Goal: Information Seeking & Learning: Learn about a topic

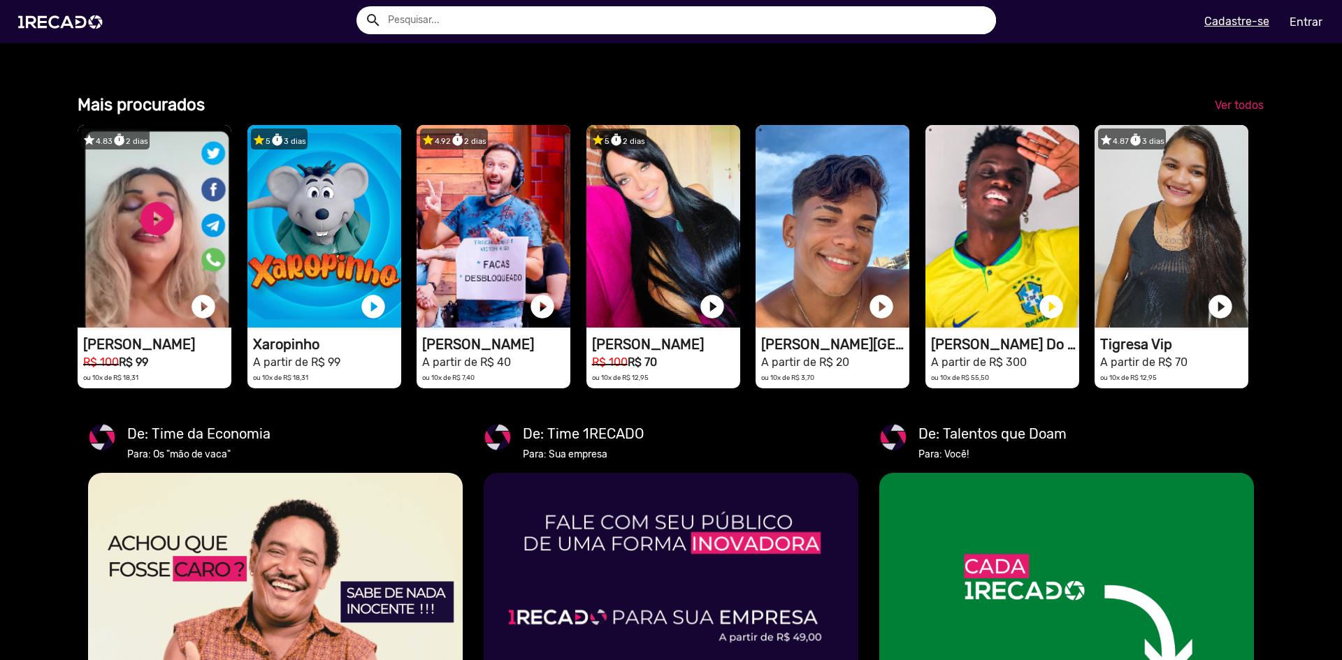
scroll to position [1608, 0]
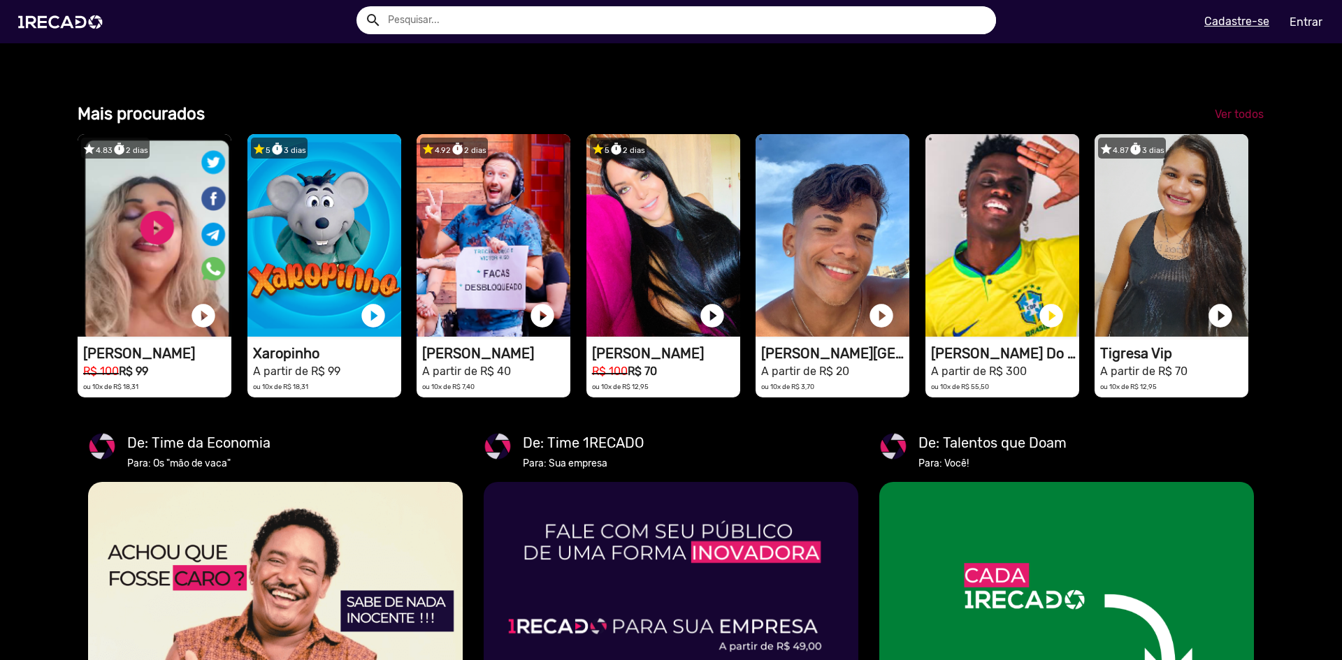
click at [1236, 121] on span "Ver todos" at bounding box center [1239, 114] width 49 height 13
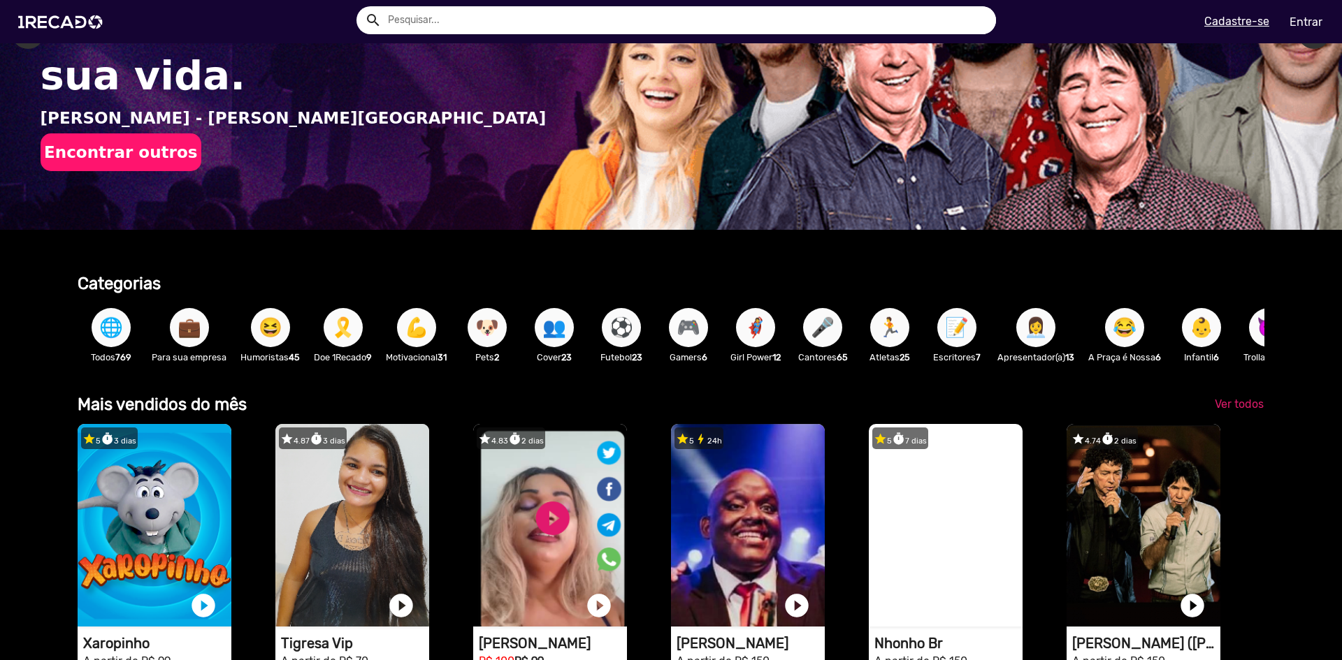
click at [686, 333] on span "🎮" at bounding box center [689, 327] width 24 height 39
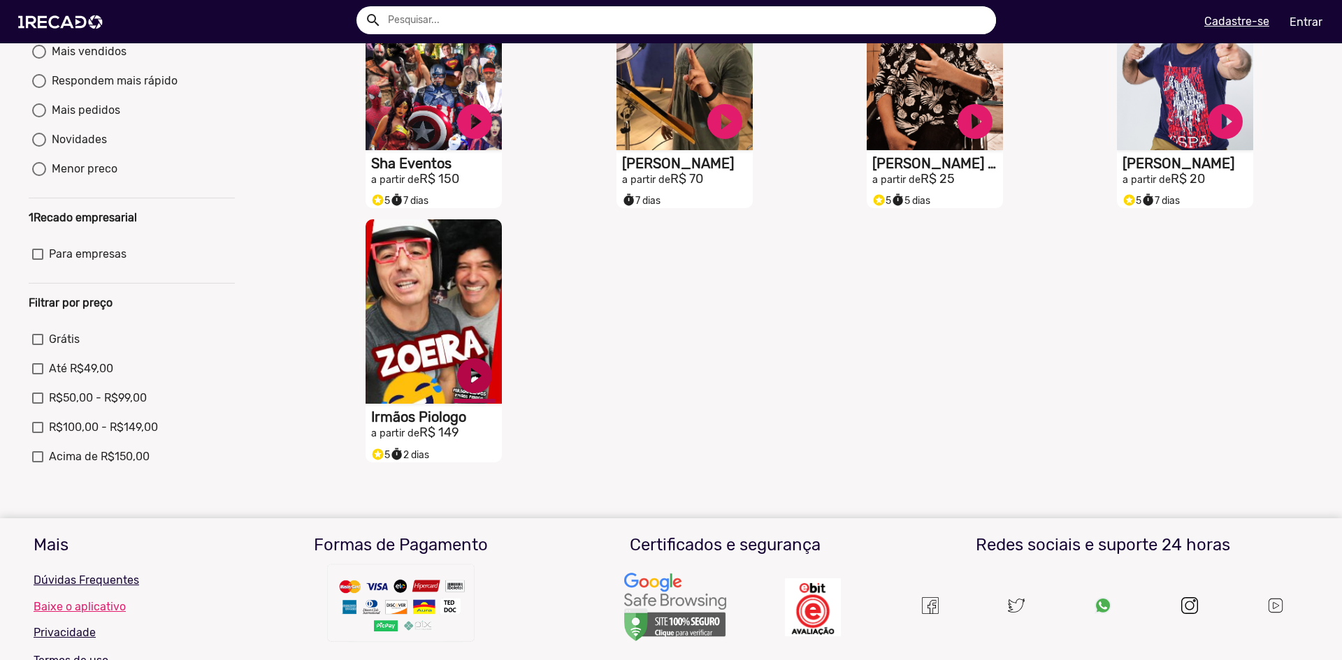
click at [455, 382] on link "play_circle_filled" at bounding box center [475, 376] width 42 height 42
click at [386, 426] on h1 "Irmãos Piologo" at bounding box center [436, 417] width 131 height 17
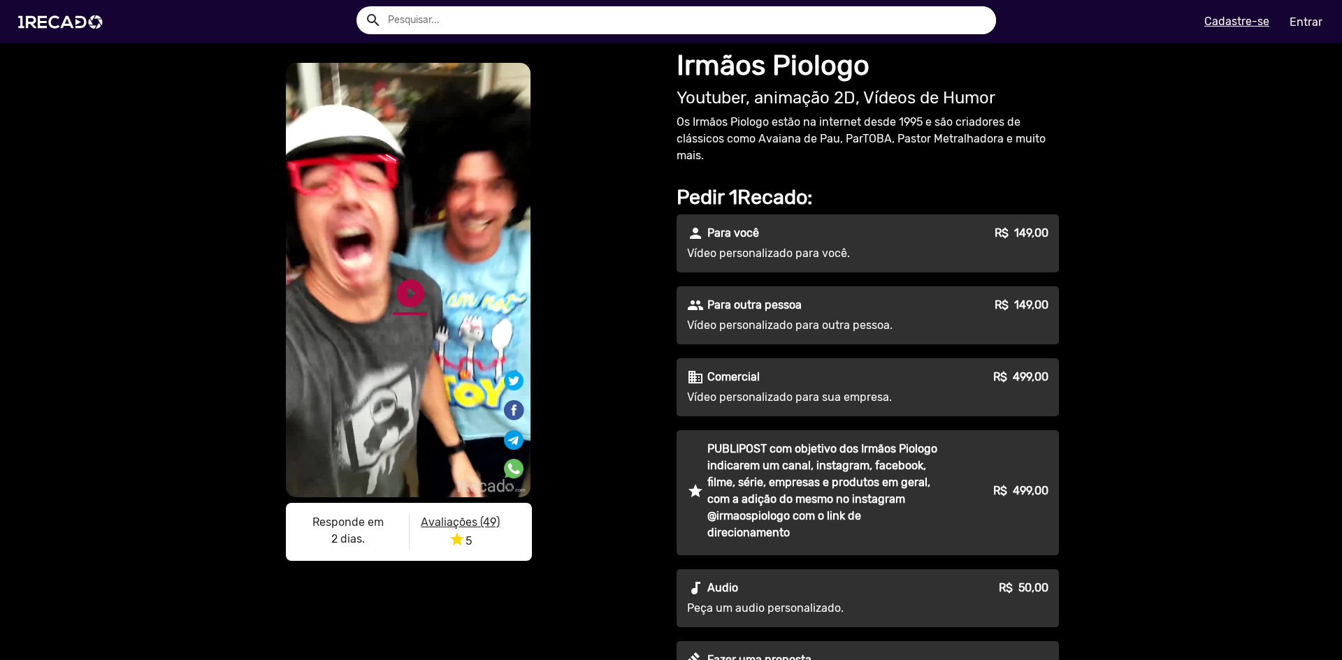
click at [415, 298] on link "play_circle_filled" at bounding box center [410, 294] width 34 height 34
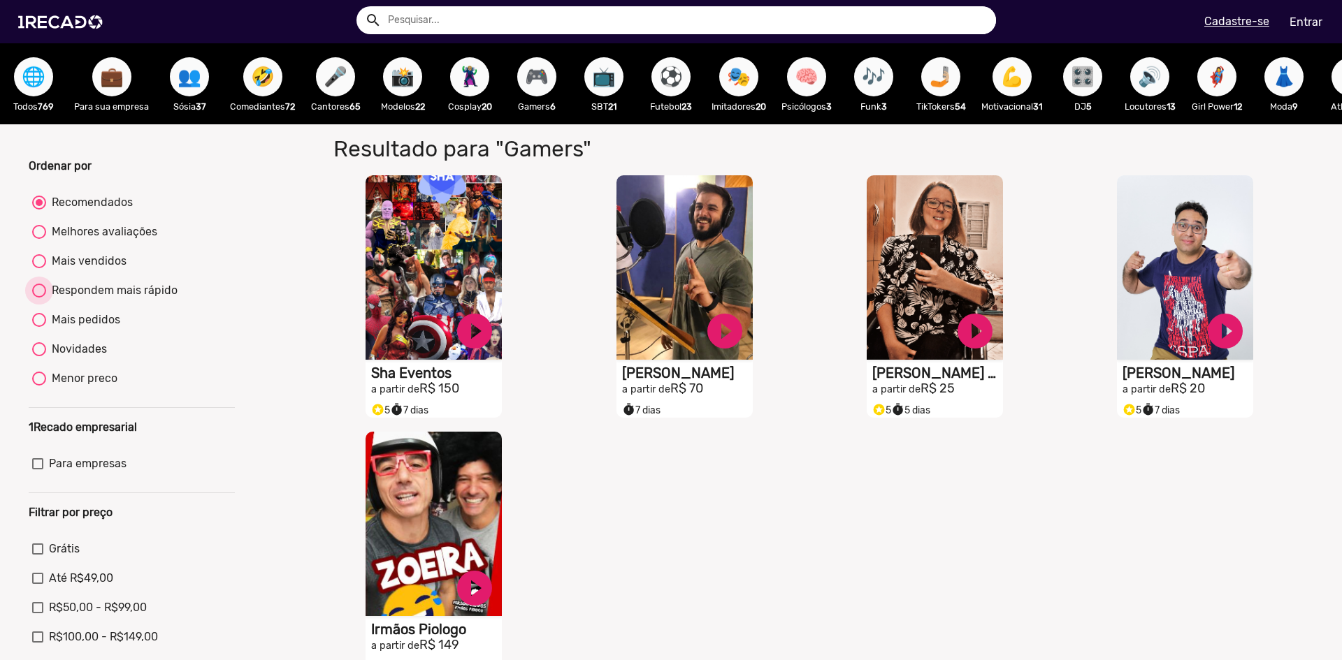
click at [42, 297] on div at bounding box center [39, 291] width 14 height 14
click at [39, 298] on input "Respondem mais rápido" at bounding box center [38, 298] width 1 height 1
radio input "true"
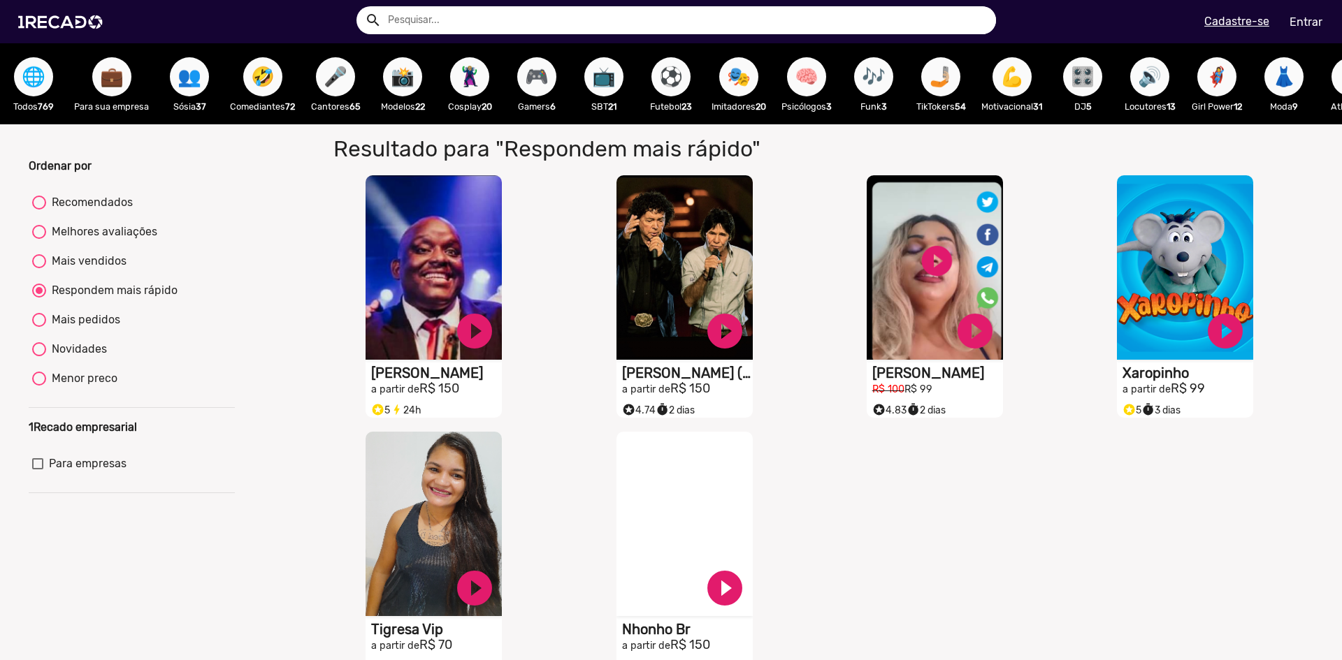
click at [681, 92] on span "⚽" at bounding box center [671, 76] width 24 height 39
radio input "true"
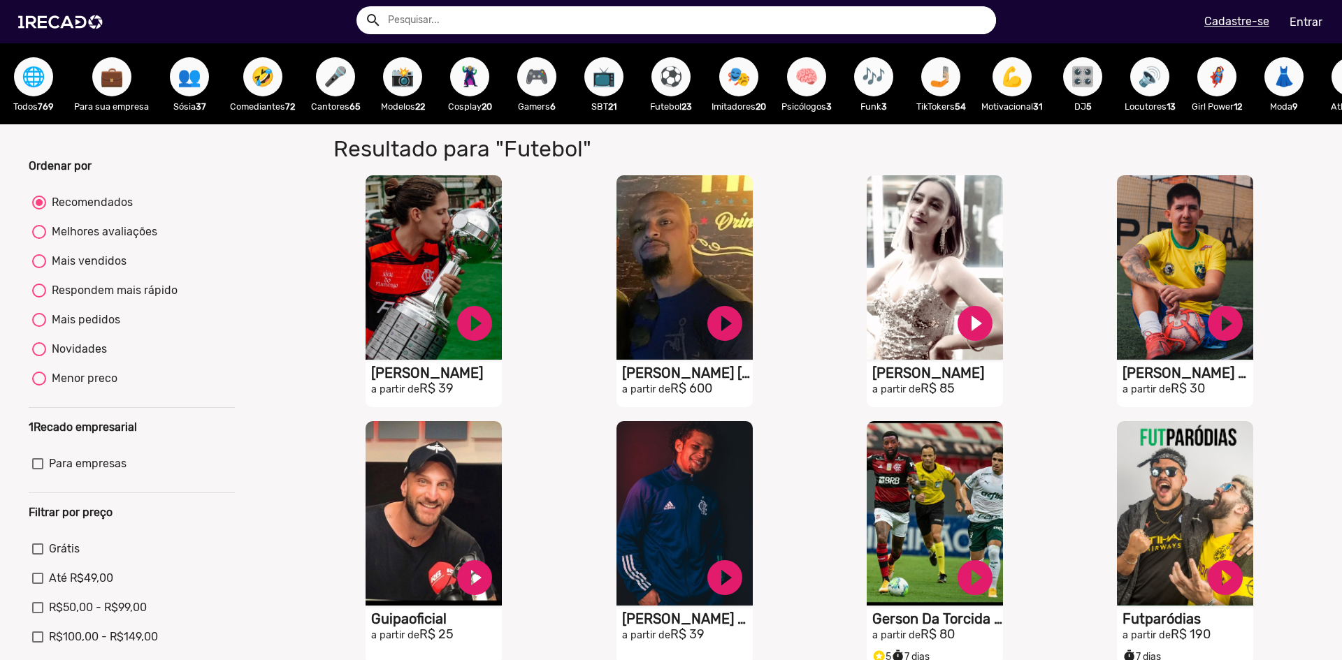
click at [881, 91] on span "🎶" at bounding box center [874, 76] width 24 height 39
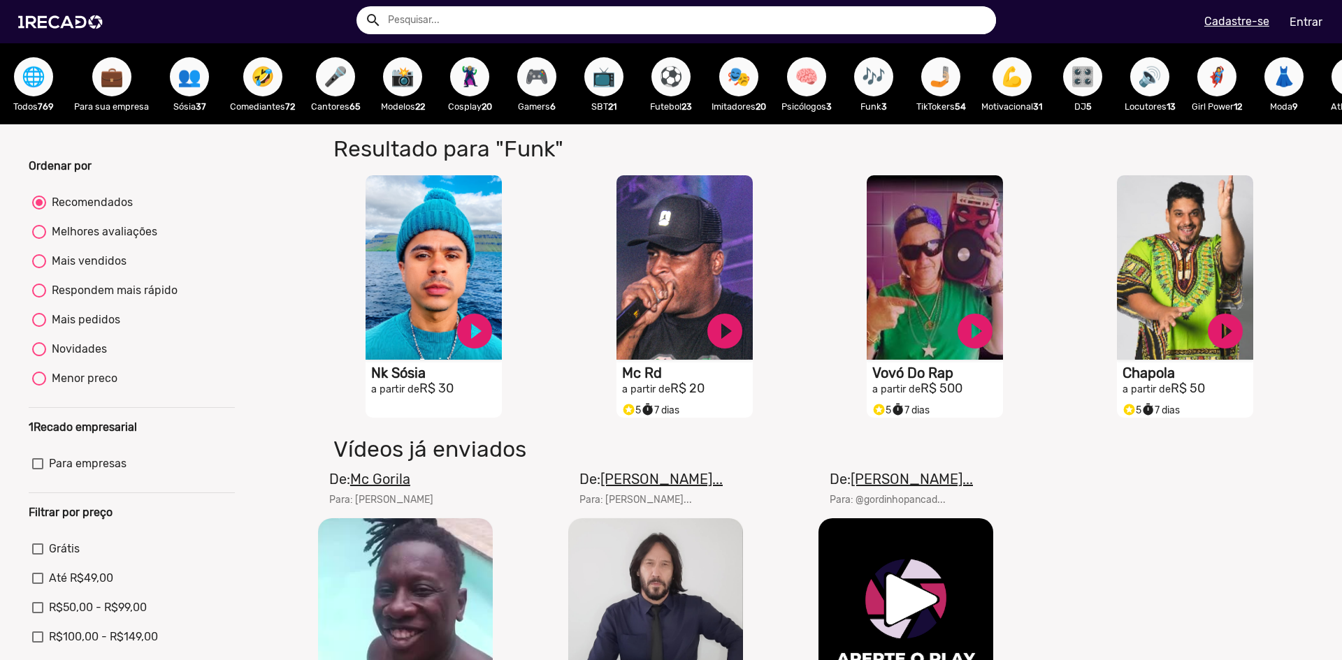
click at [36, 68] on span "🌐" at bounding box center [34, 76] width 24 height 39
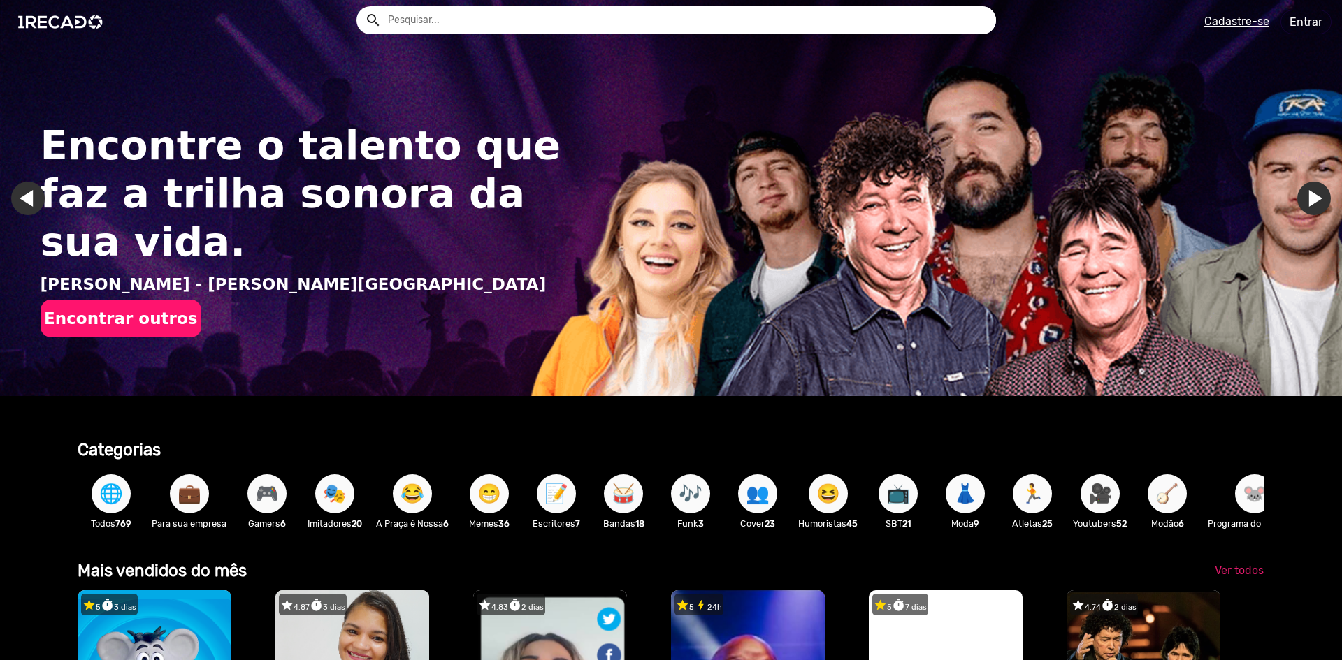
click at [412, 20] on input "text" at bounding box center [686, 20] width 619 height 28
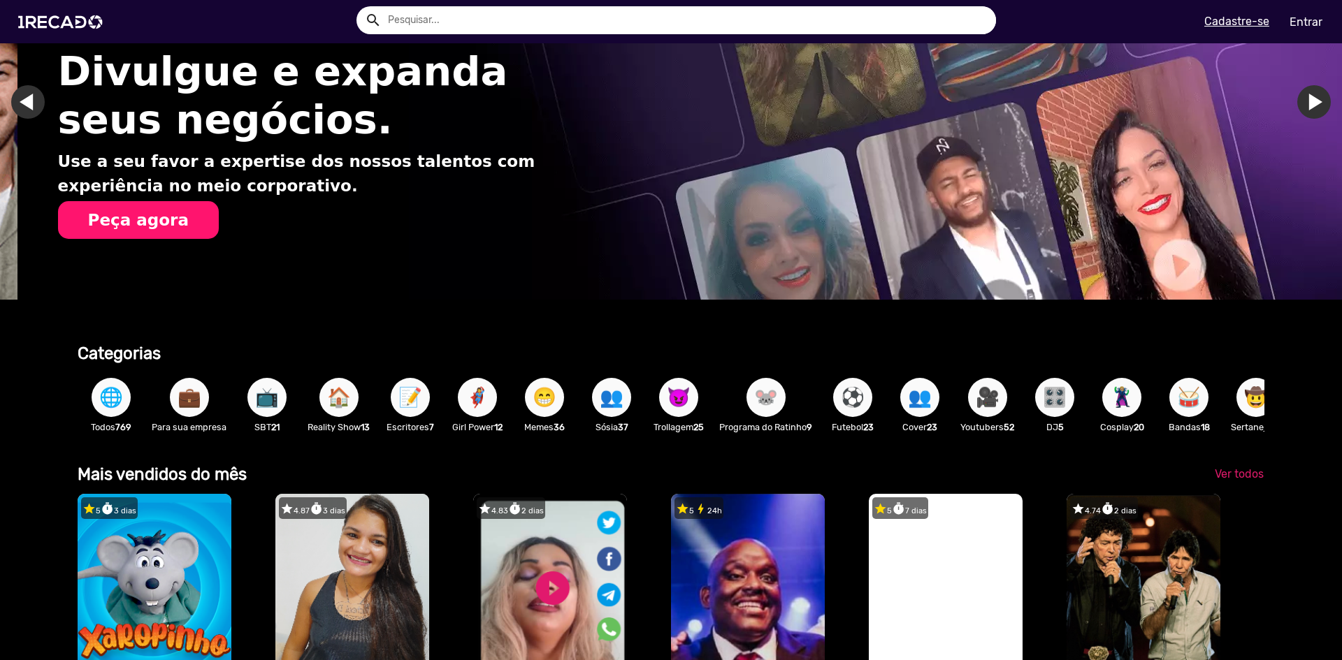
scroll to position [0, 1331]
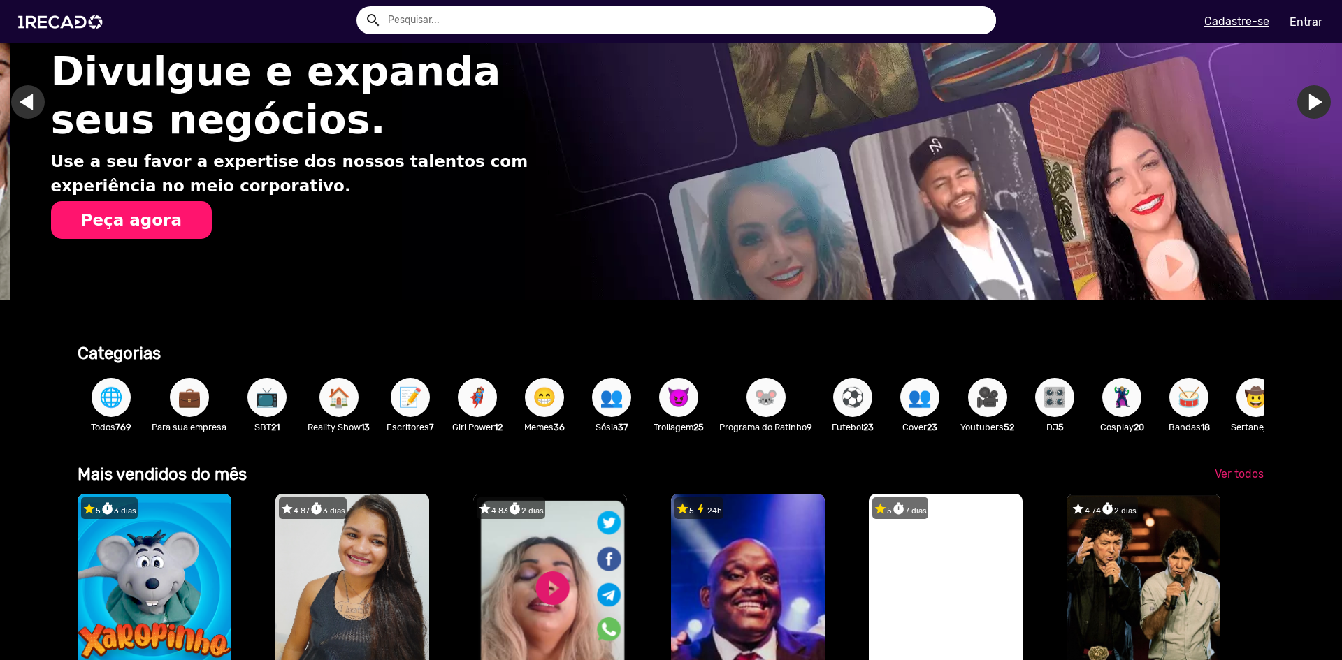
click at [682, 402] on span "😈" at bounding box center [679, 397] width 24 height 39
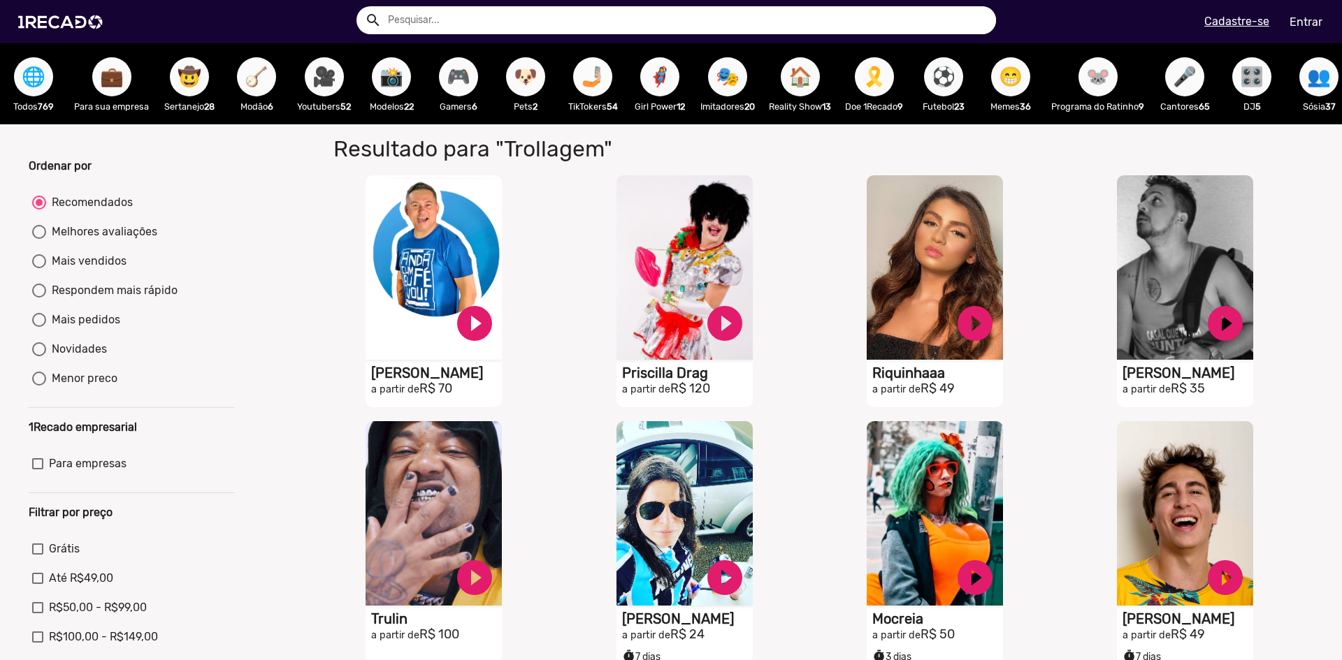
click at [590, 87] on span "🤳🏼" at bounding box center [593, 76] width 24 height 39
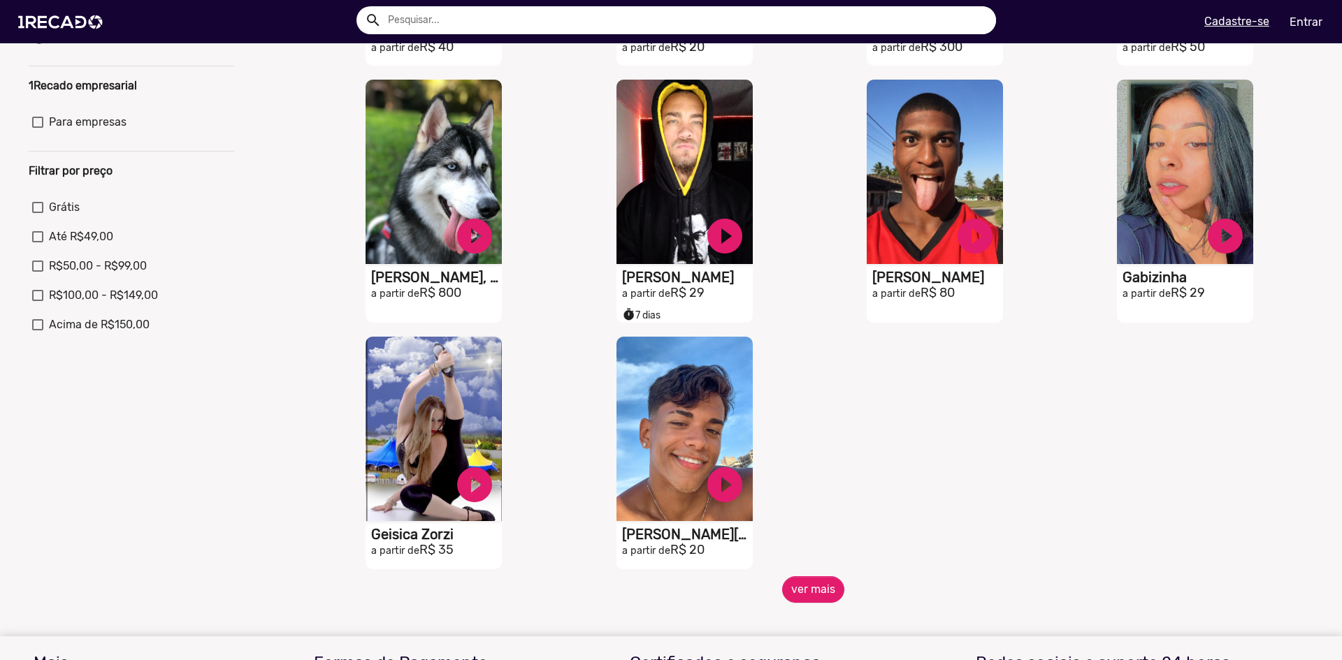
scroll to position [349, 0]
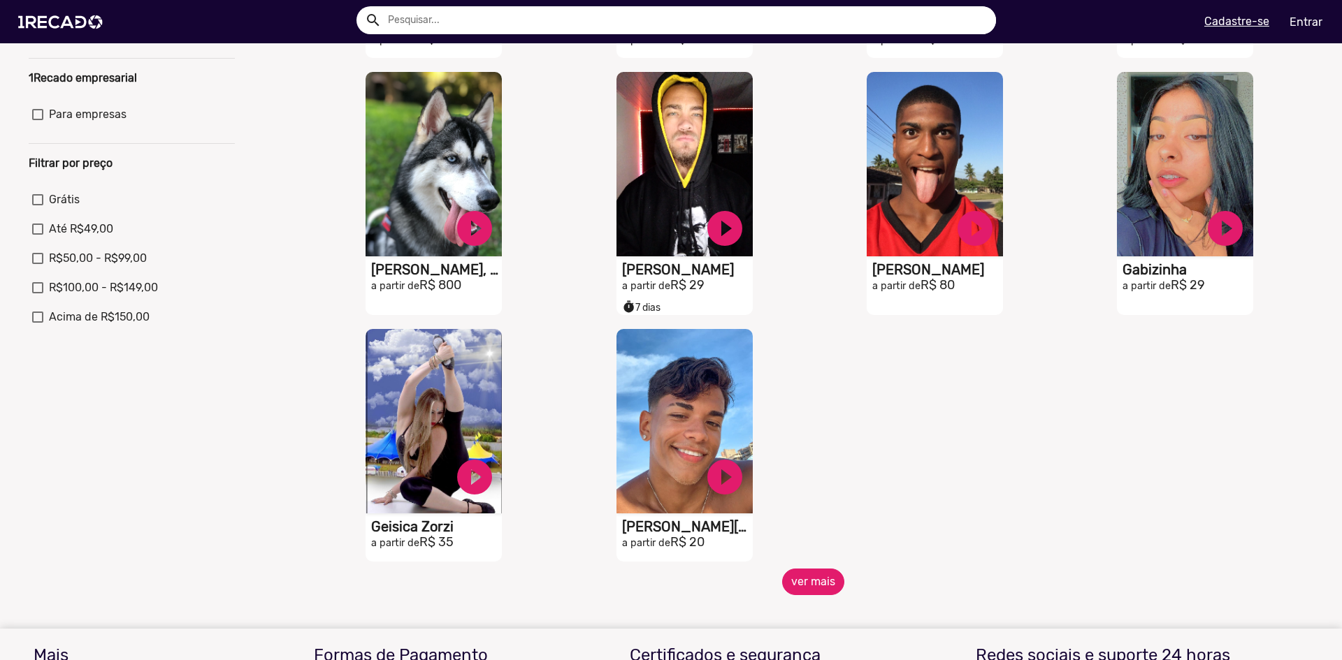
click at [789, 588] on button "ver mais" at bounding box center [813, 582] width 62 height 27
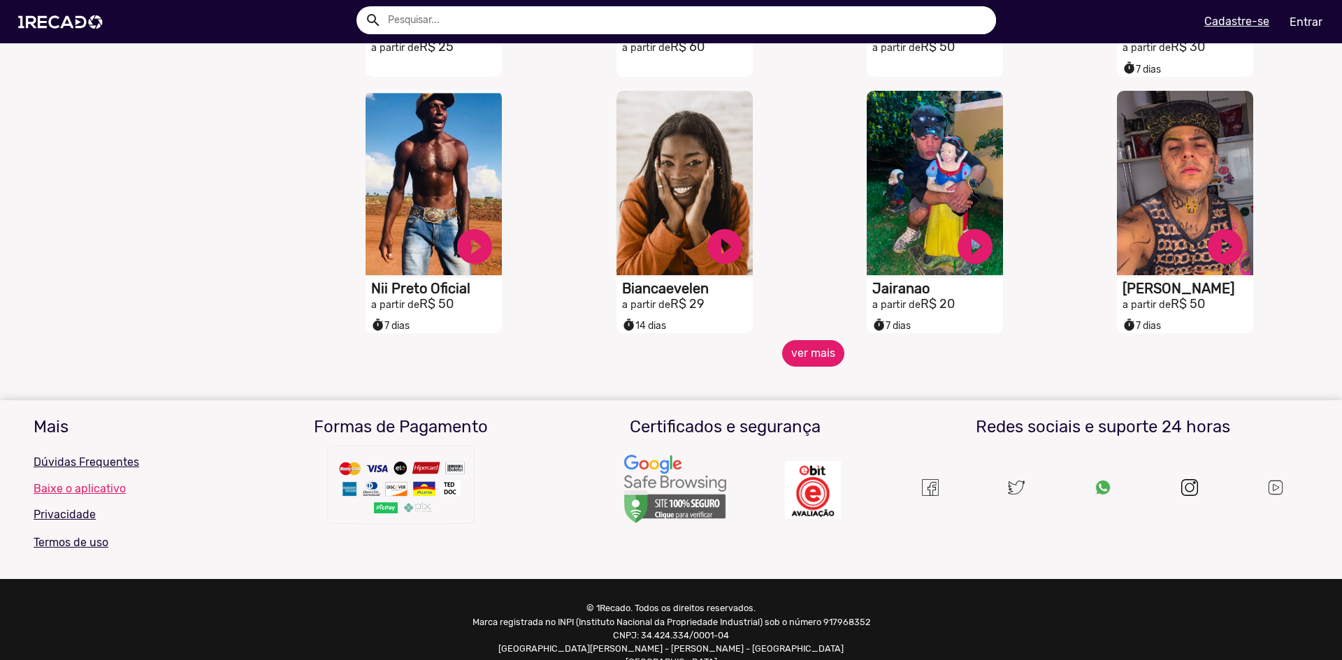
scroll to position [1130, 0]
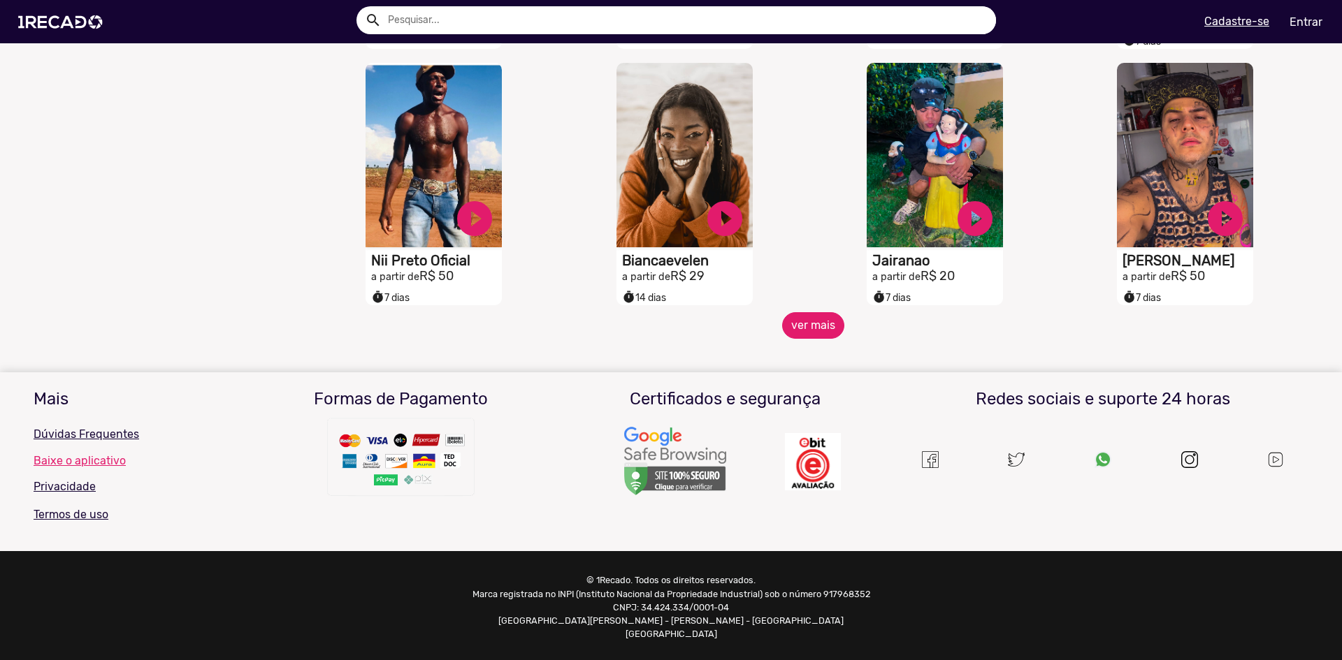
click at [804, 333] on button "ver mais" at bounding box center [813, 325] width 62 height 27
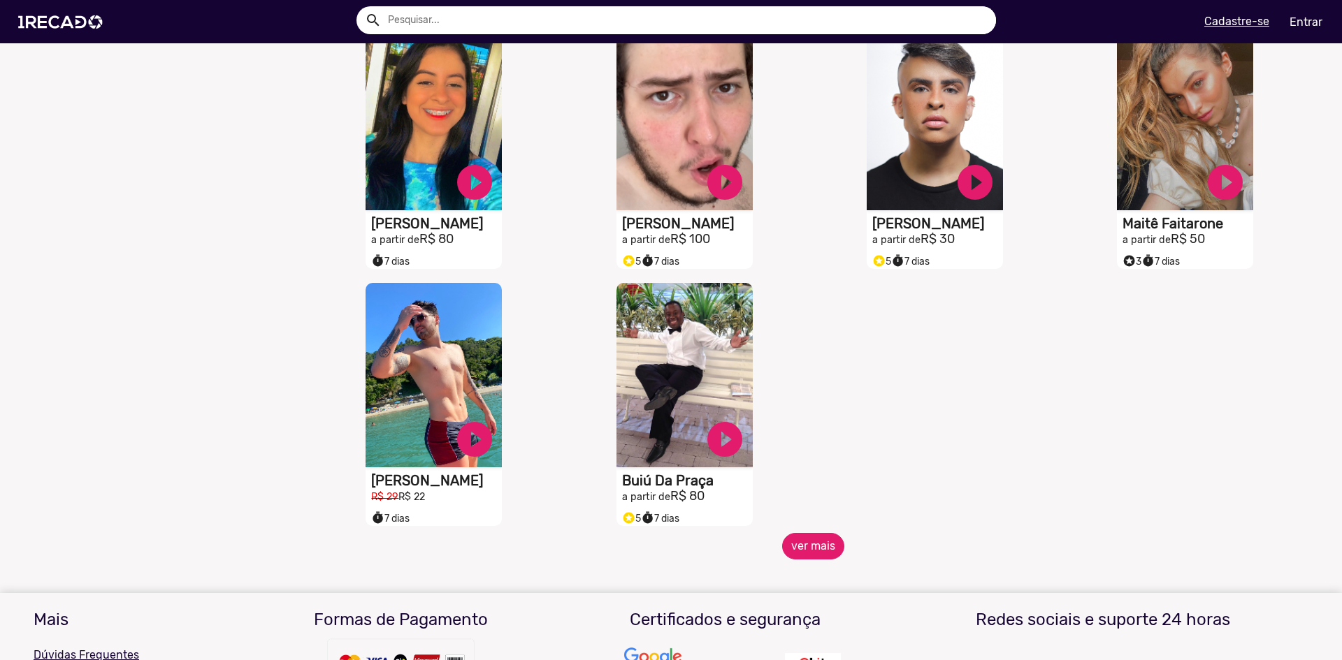
scroll to position [1689, 0]
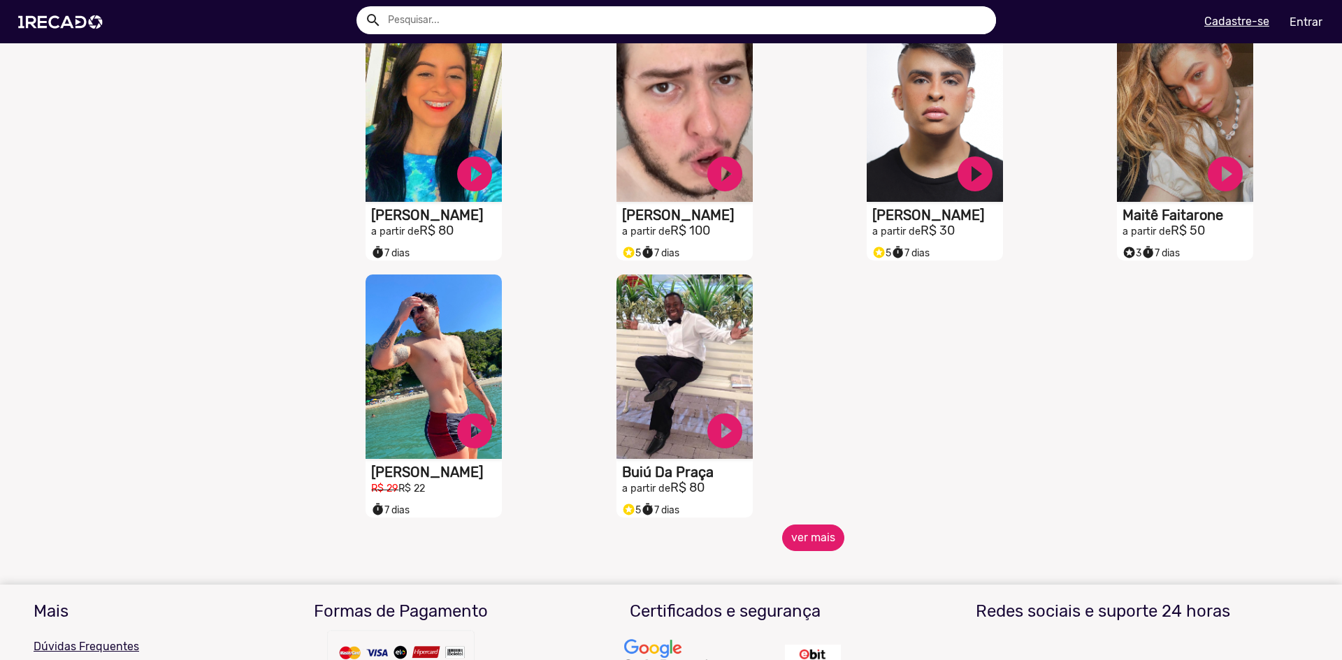
click at [809, 547] on button "ver mais" at bounding box center [813, 538] width 62 height 27
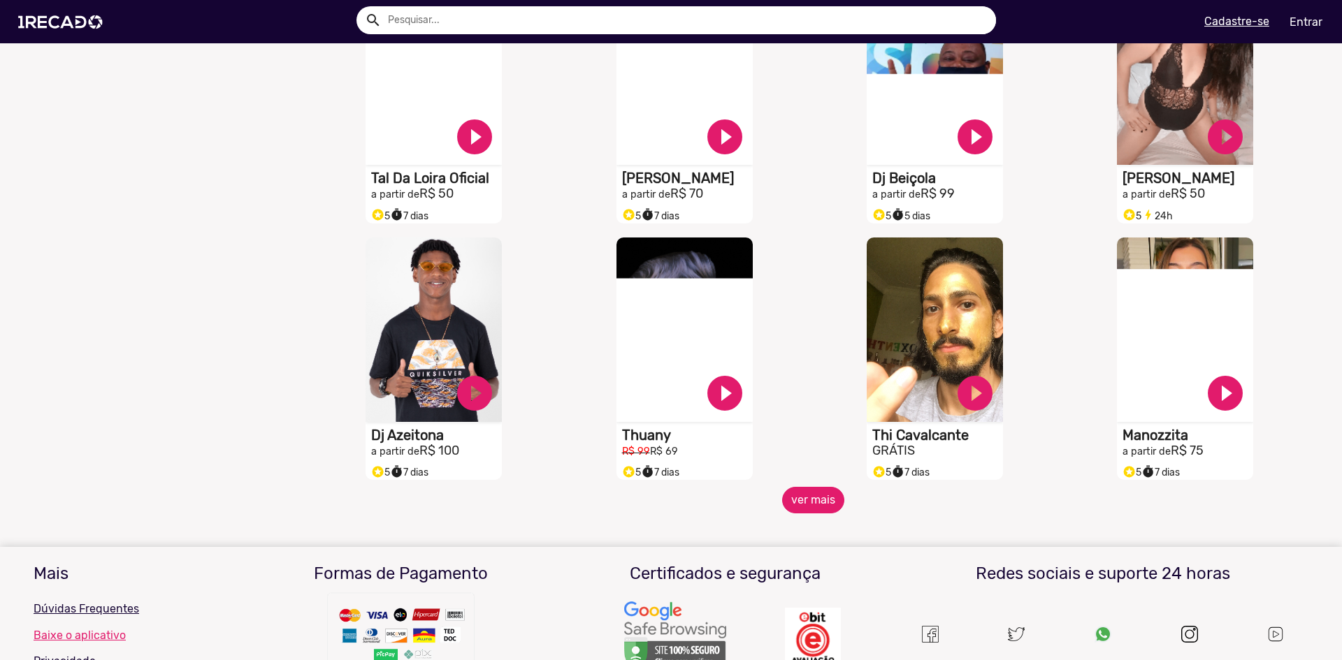
scroll to position [2248, 0]
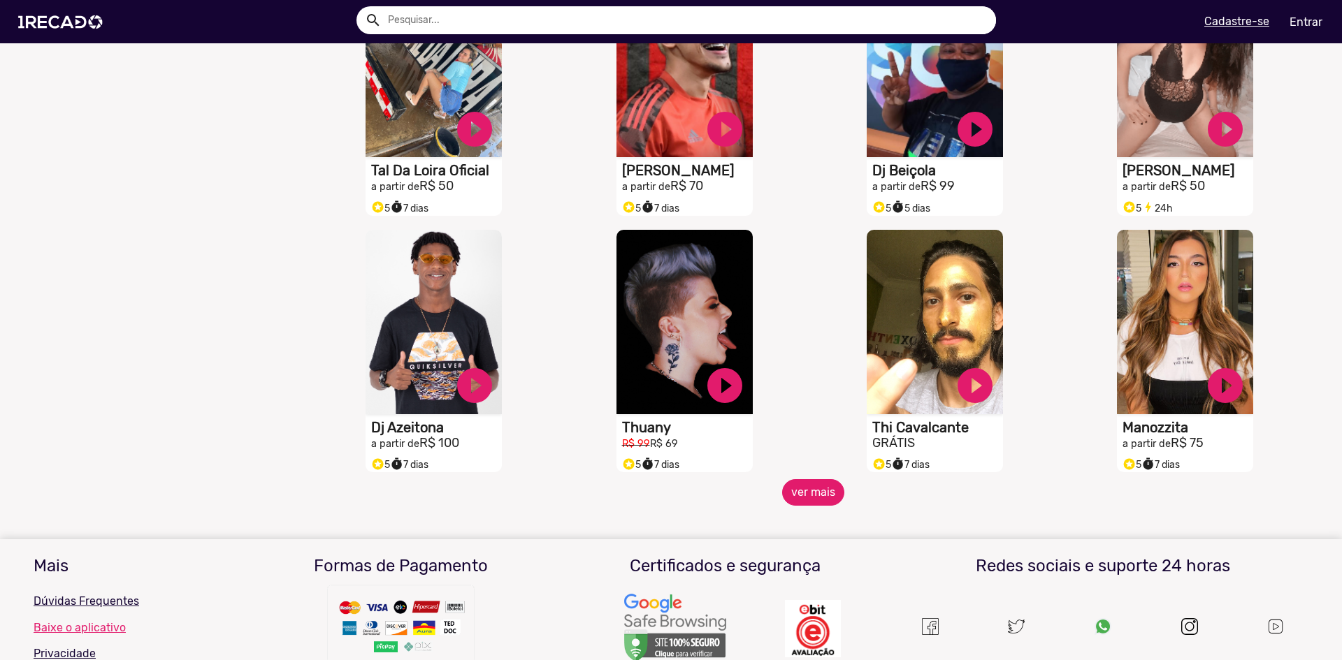
click at [782, 501] on button "ver mais" at bounding box center [813, 492] width 62 height 27
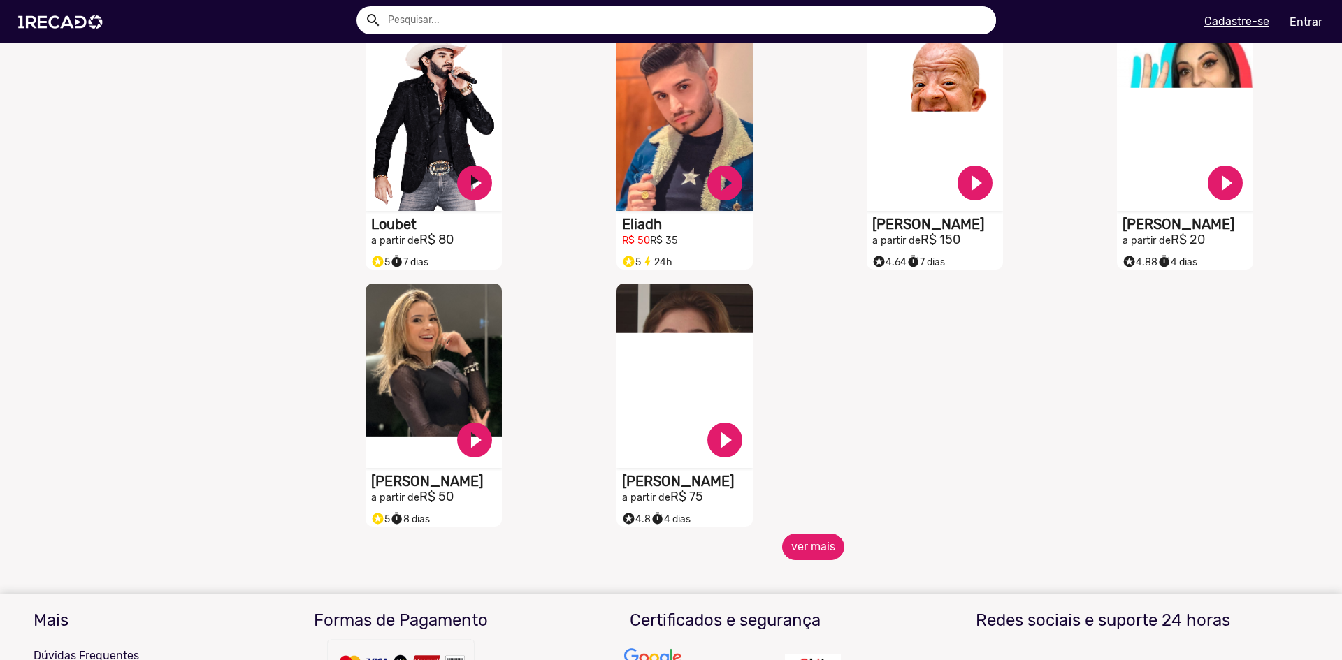
scroll to position [3017, 0]
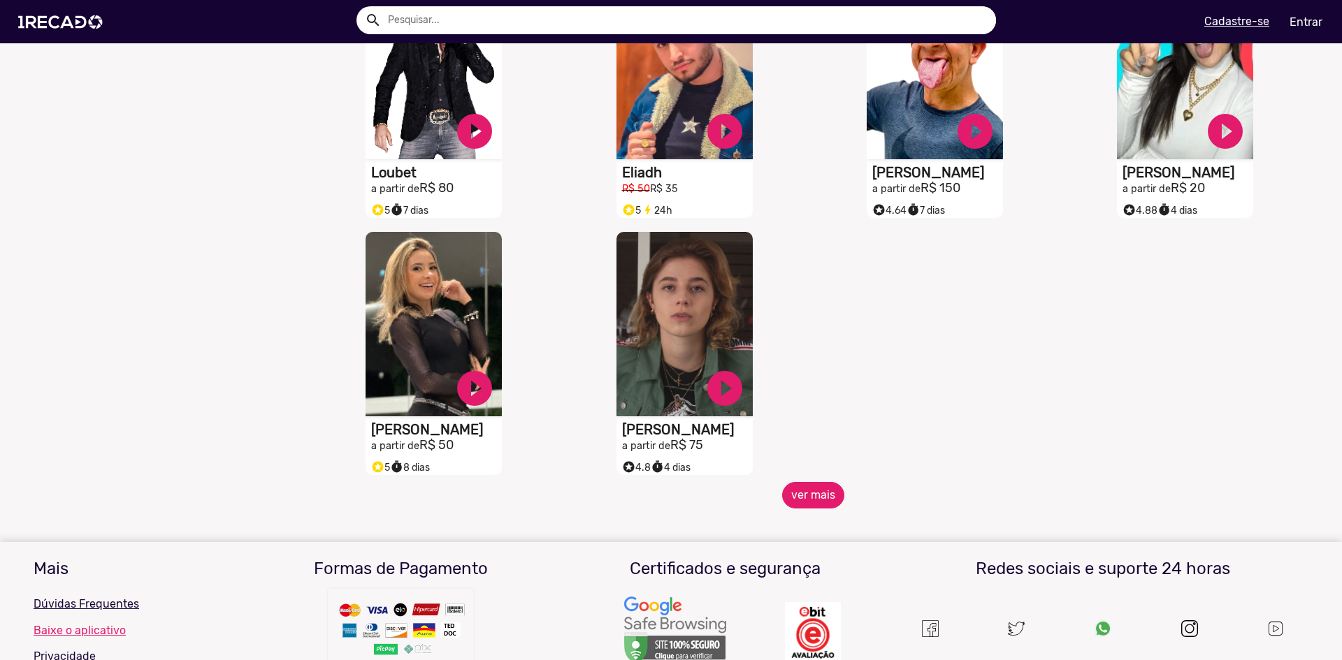
click at [783, 496] on button "ver mais" at bounding box center [813, 495] width 62 height 27
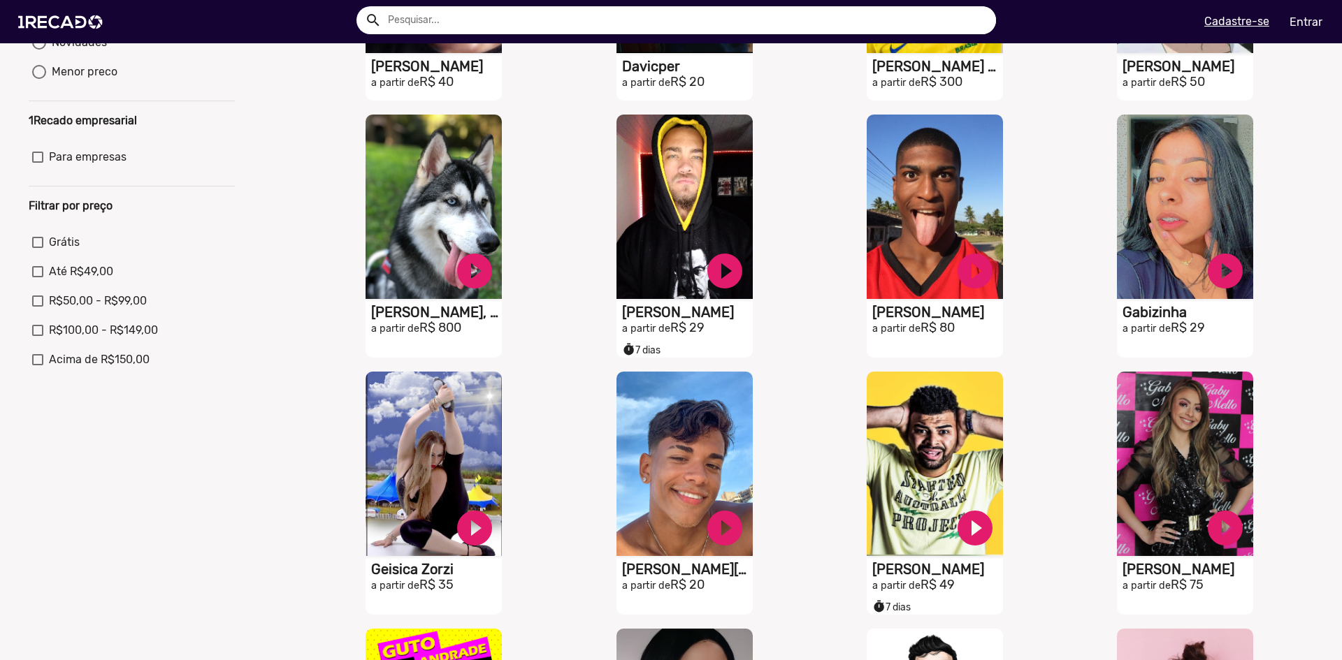
scroll to position [0, 0]
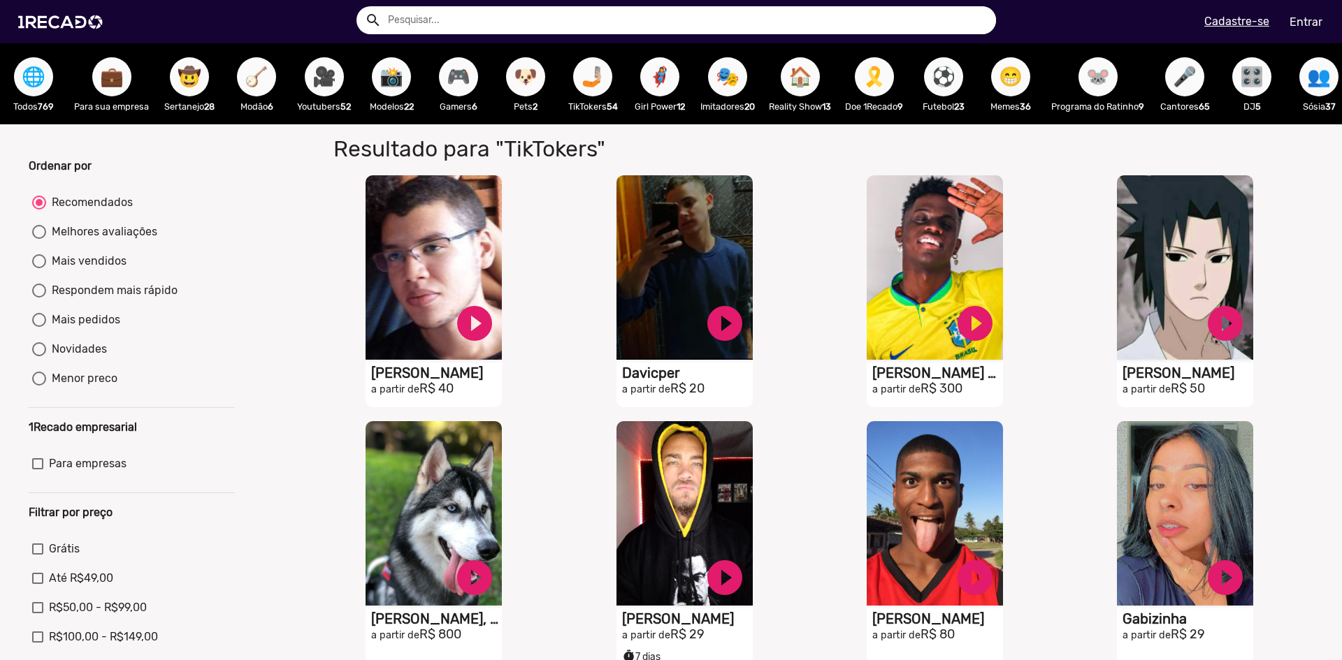
click at [1196, 87] on span "🎤" at bounding box center [1185, 76] width 24 height 39
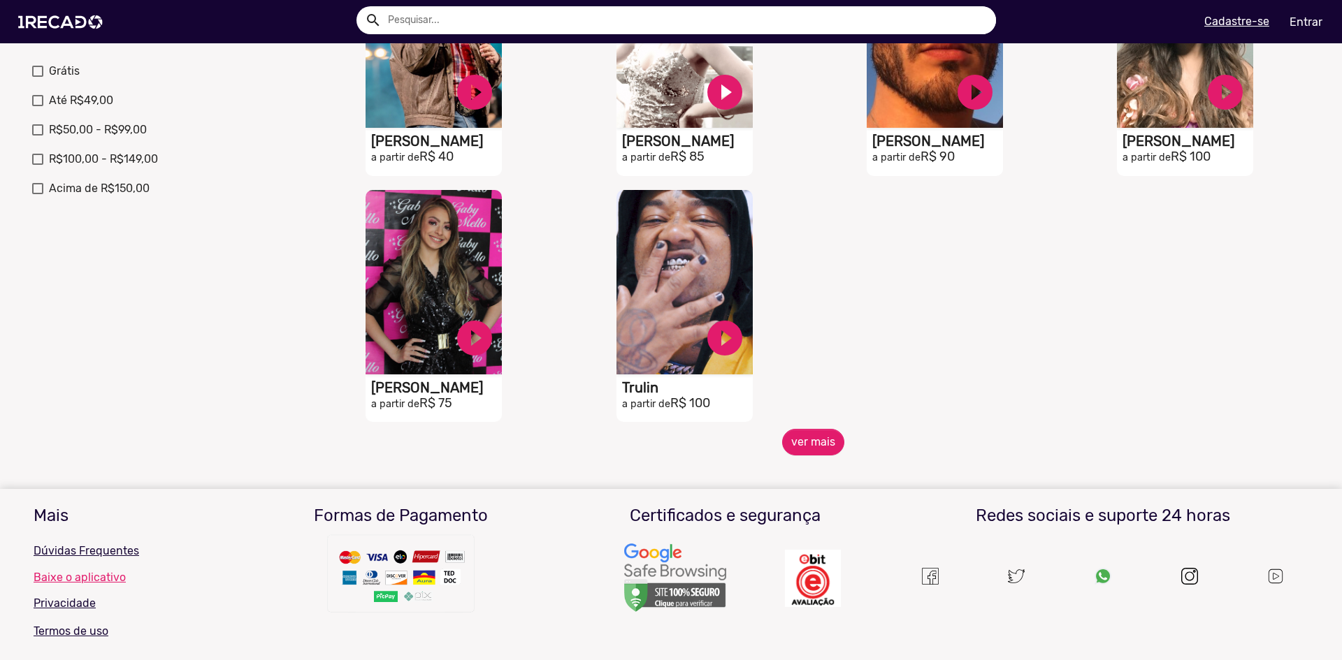
scroll to position [489, 0]
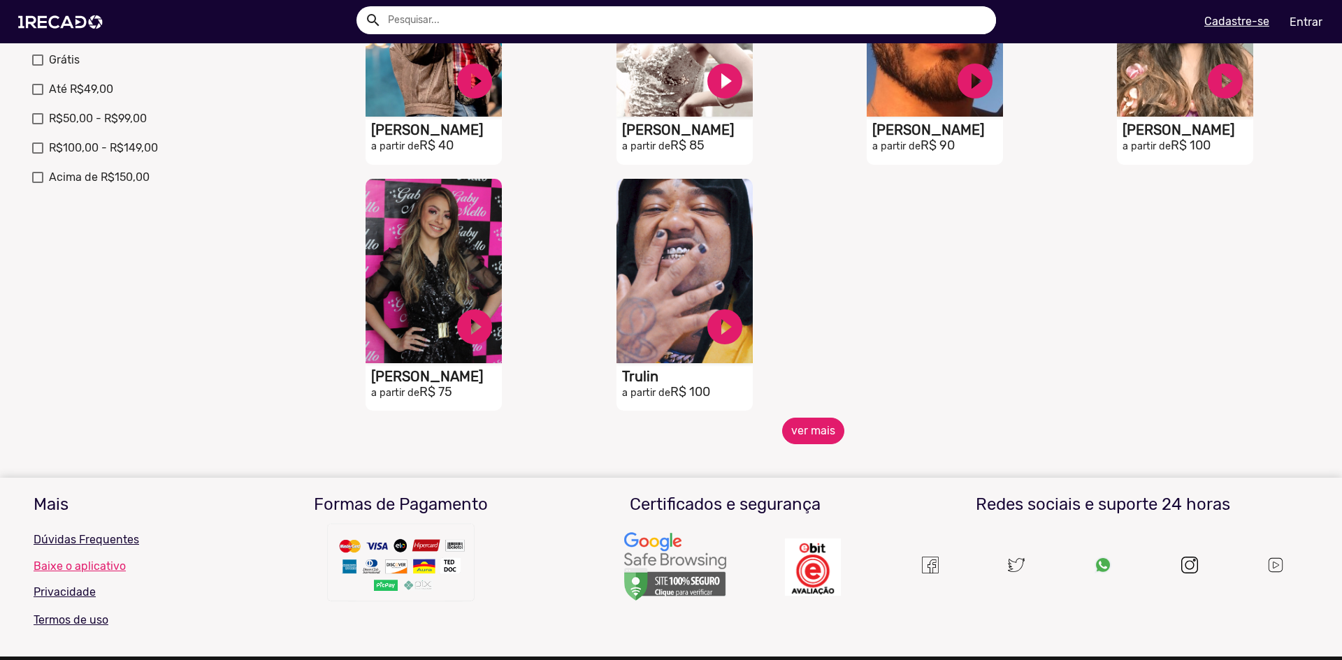
click at [805, 437] on button "ver mais" at bounding box center [813, 431] width 62 height 27
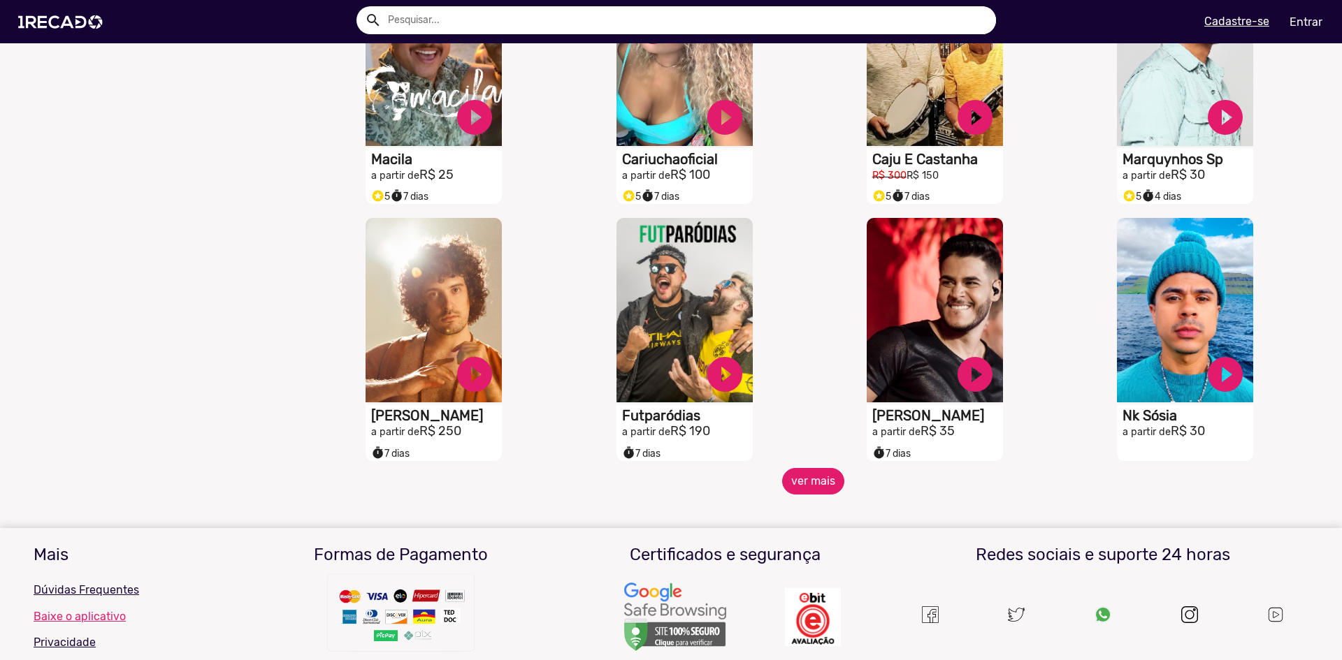
scroll to position [978, 0]
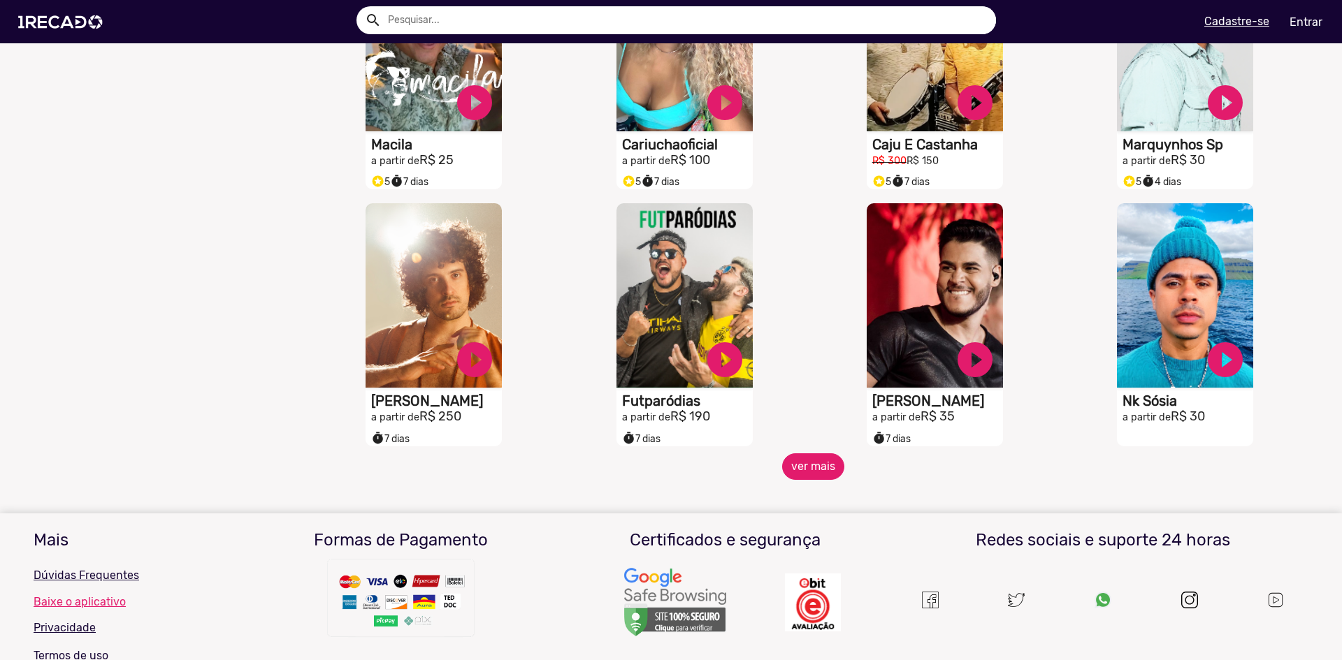
click at [810, 466] on button "ver mais" at bounding box center [813, 467] width 62 height 27
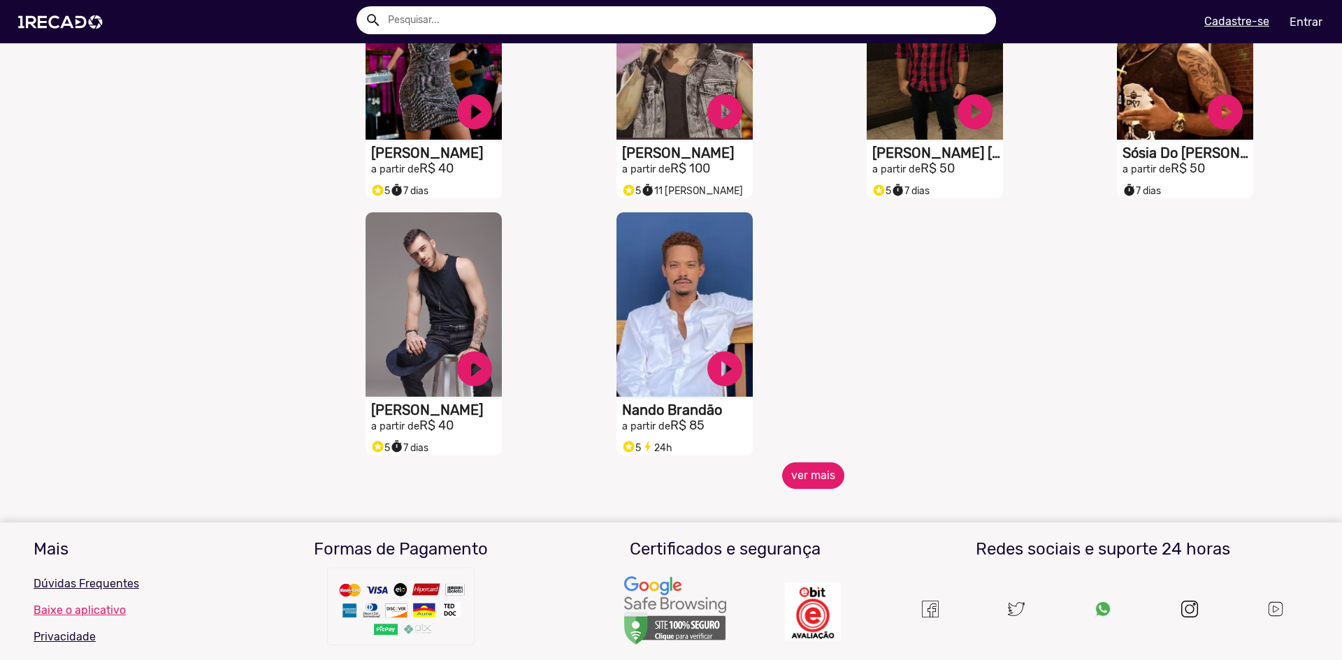
scroll to position [1747, 0]
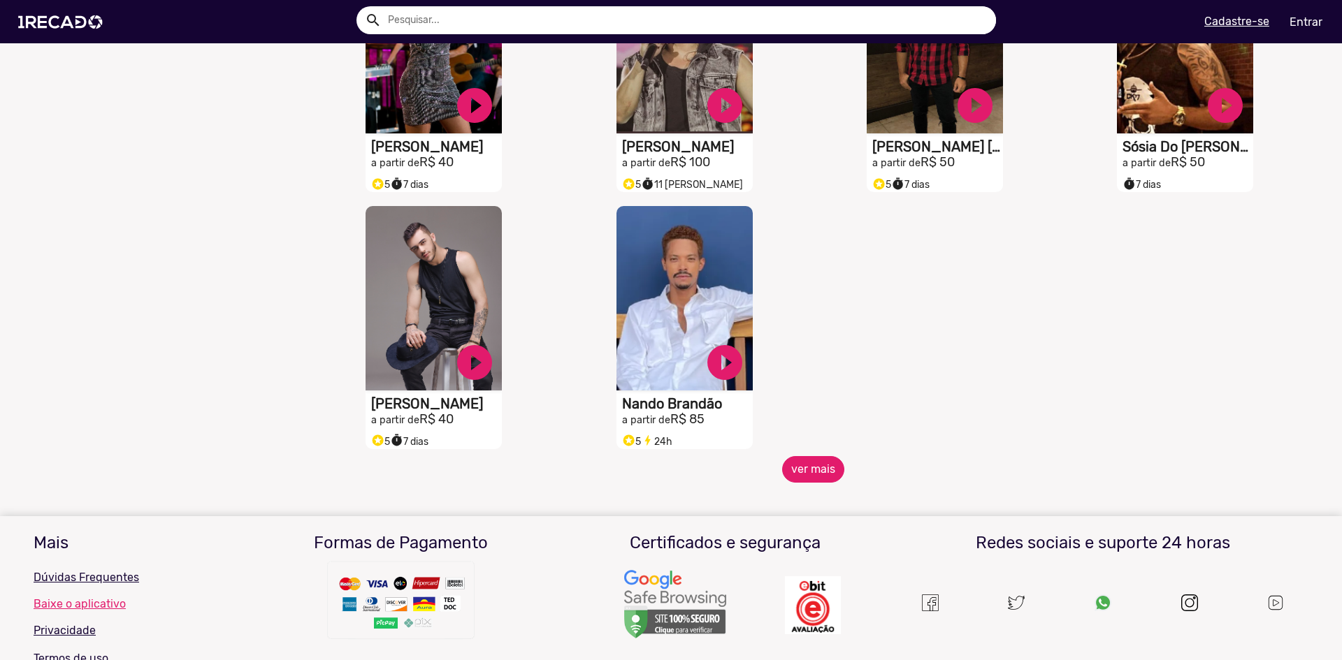
click at [813, 474] on button "ver mais" at bounding box center [813, 469] width 62 height 27
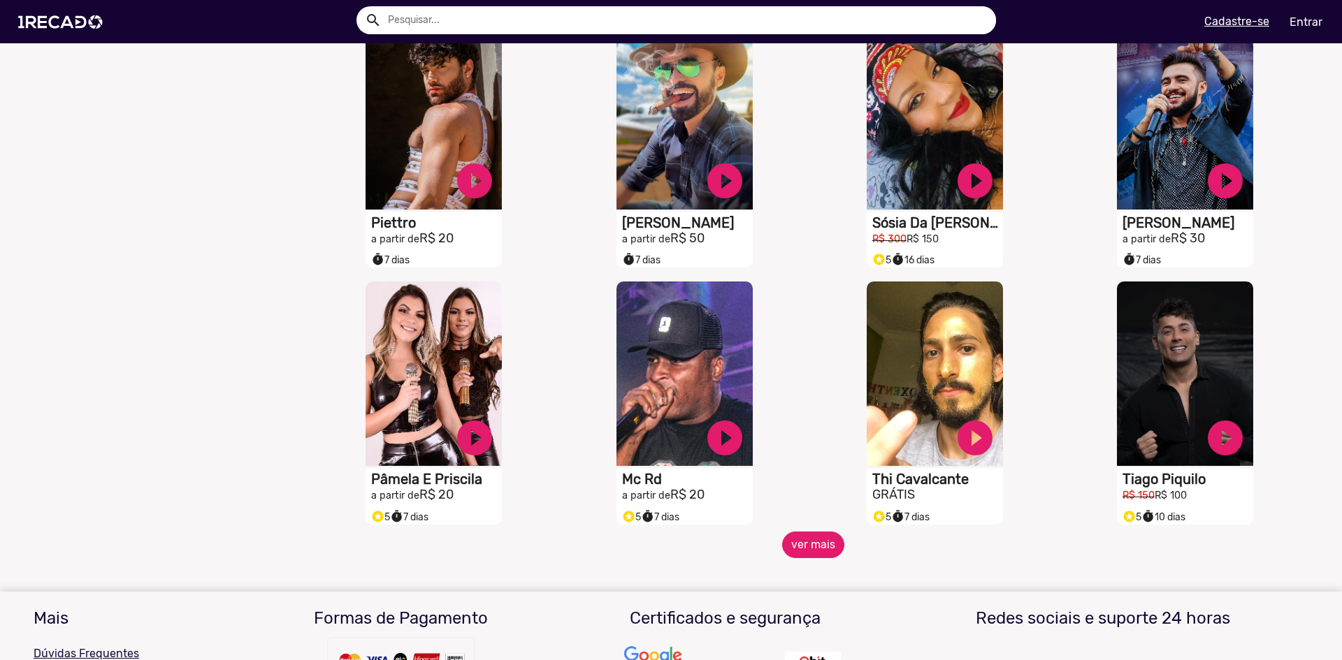
scroll to position [2237, 0]
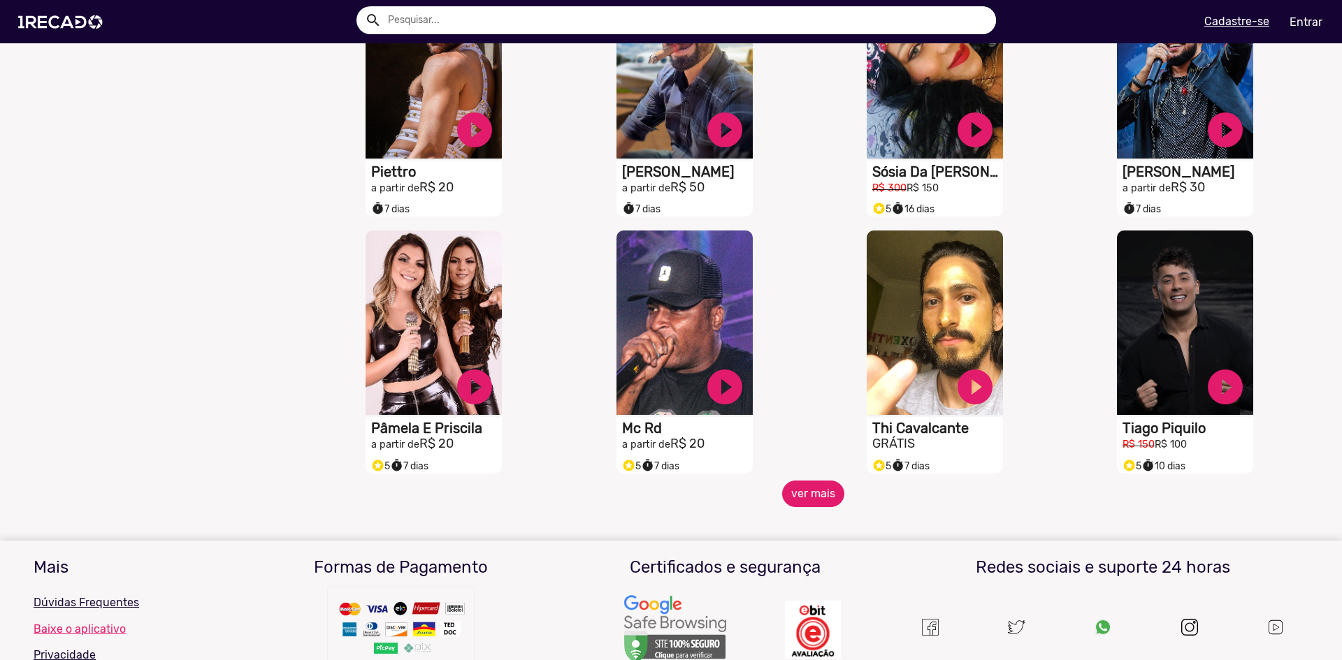
click at [806, 500] on button "ver mais" at bounding box center [813, 494] width 62 height 27
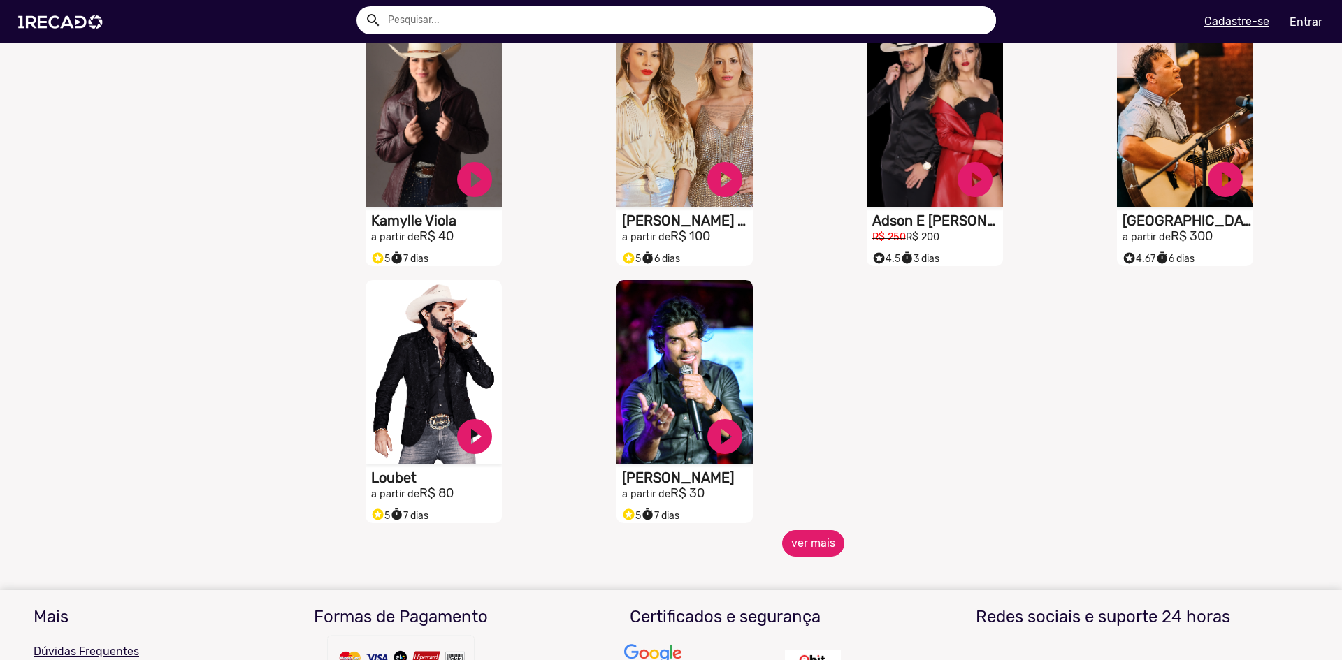
scroll to position [3005, 0]
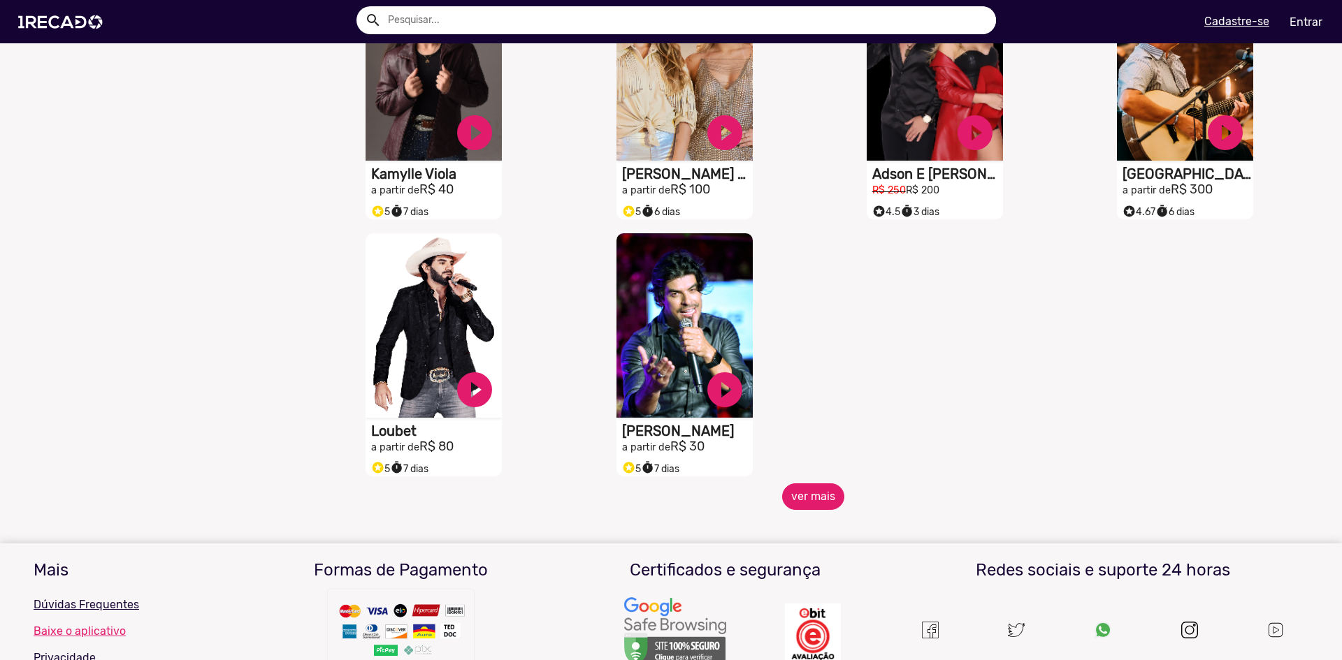
click at [806, 500] on button "ver mais" at bounding box center [813, 497] width 62 height 27
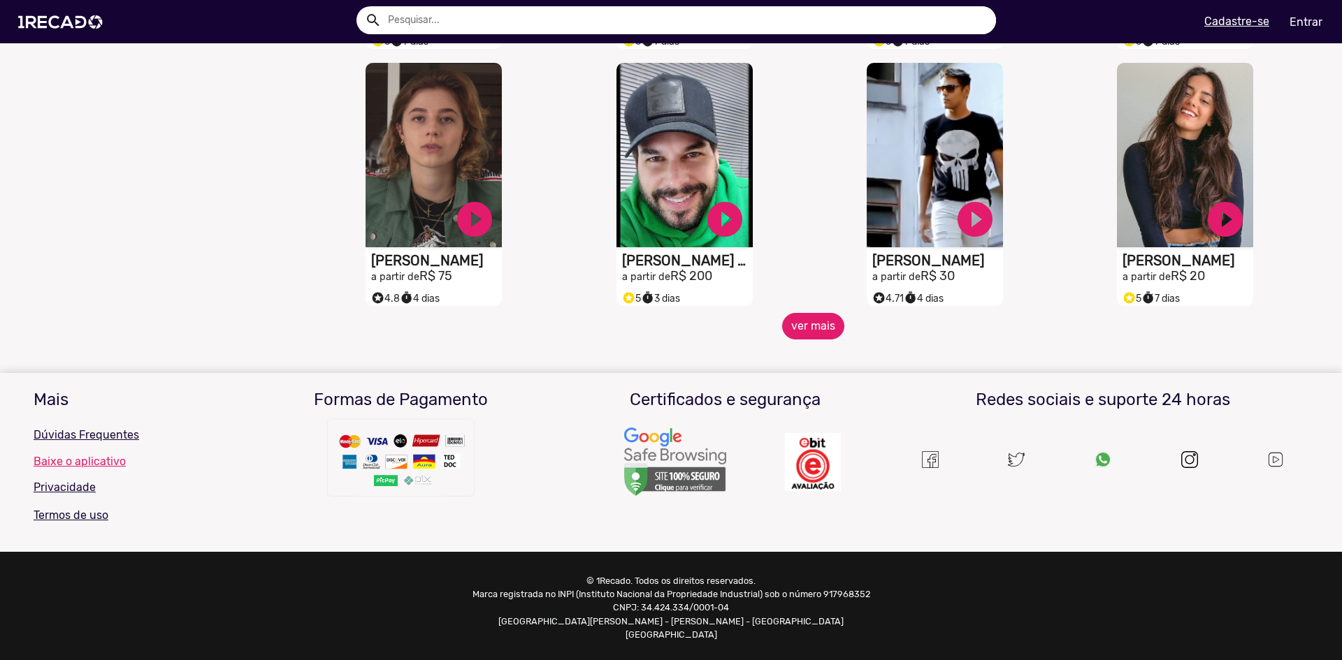
scroll to position [3690, 0]
click at [817, 339] on button "ver mais" at bounding box center [813, 325] width 62 height 27
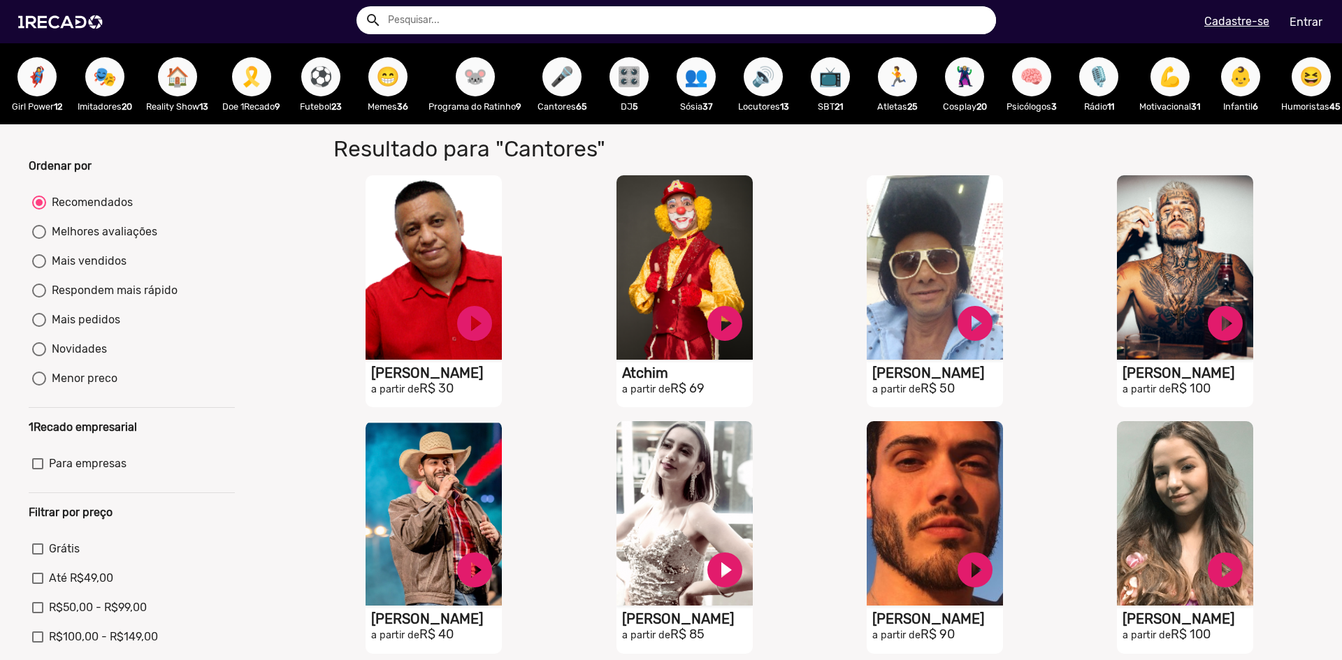
scroll to position [0, 632]
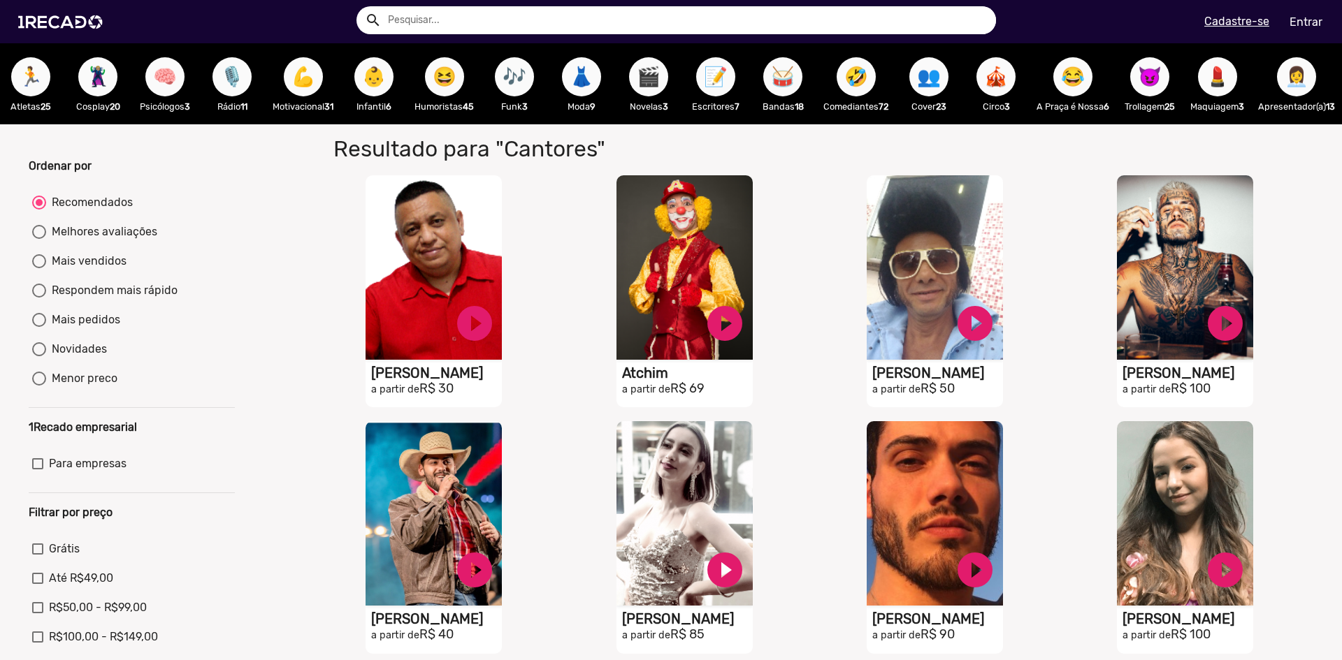
scroll to position [0, 1521]
click at [1063, 90] on span "😂" at bounding box center [1073, 76] width 24 height 39
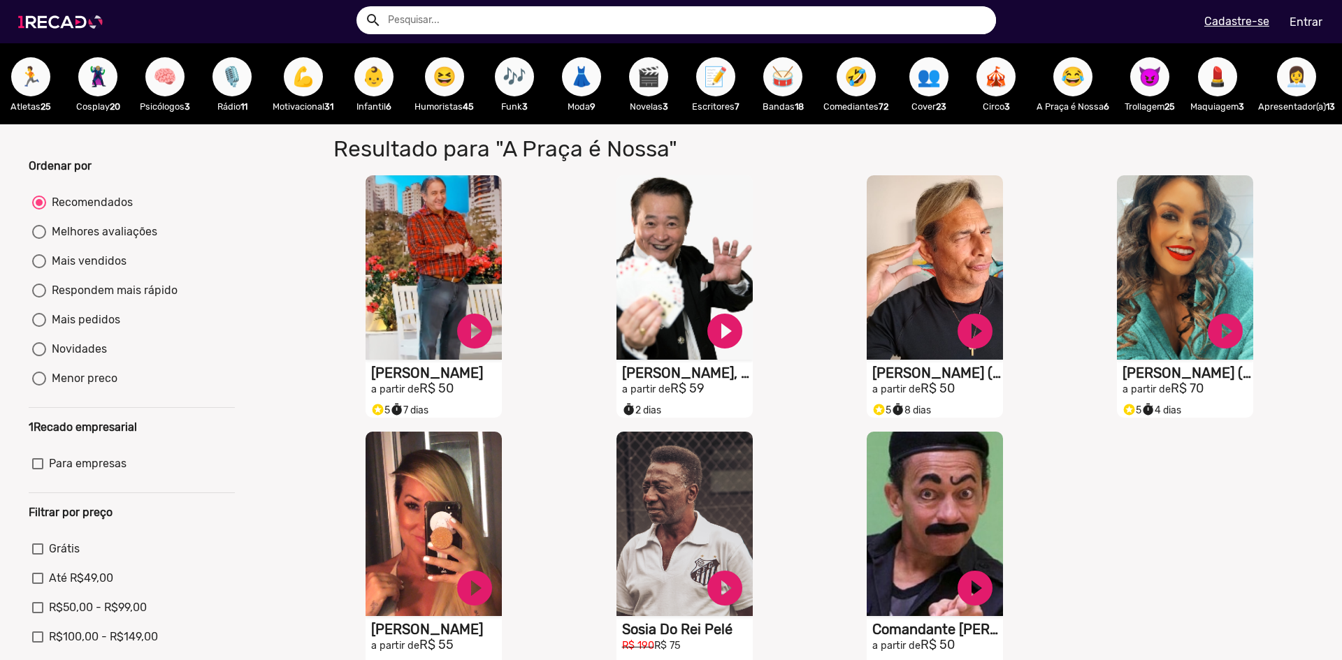
click at [74, 29] on img at bounding box center [63, 21] width 106 height 59
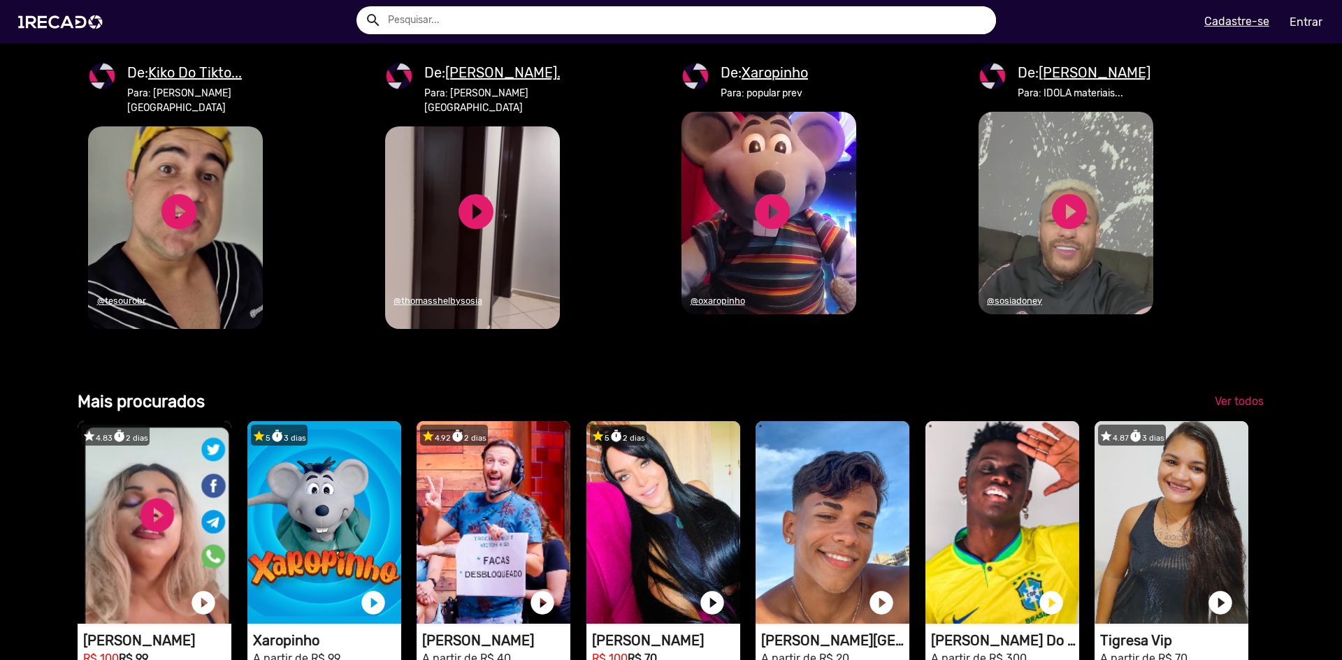
scroll to position [0, 1331]
click at [1190, 410] on div "Categorias 🌐 Todos 769 💼 Para sua empresa 👩‍💼 Apresentador(a) 13 👥 Cover 23 🎗️ …" at bounding box center [671, 519] width 1208 height 3395
click at [1189, 410] on div "Categorias 🌐 Todos 769 💼 Para sua empresa 👩‍💼 Apresentador(a) 13 👥 Cover 23 🎗️ …" at bounding box center [671, 519] width 1208 height 3395
click at [1187, 411] on div "Categorias 🌐 Todos 769 💼 Para sua empresa 👩‍💼 Apresentador(a) 13 👥 Cover 23 🎗️ …" at bounding box center [671, 519] width 1208 height 3395
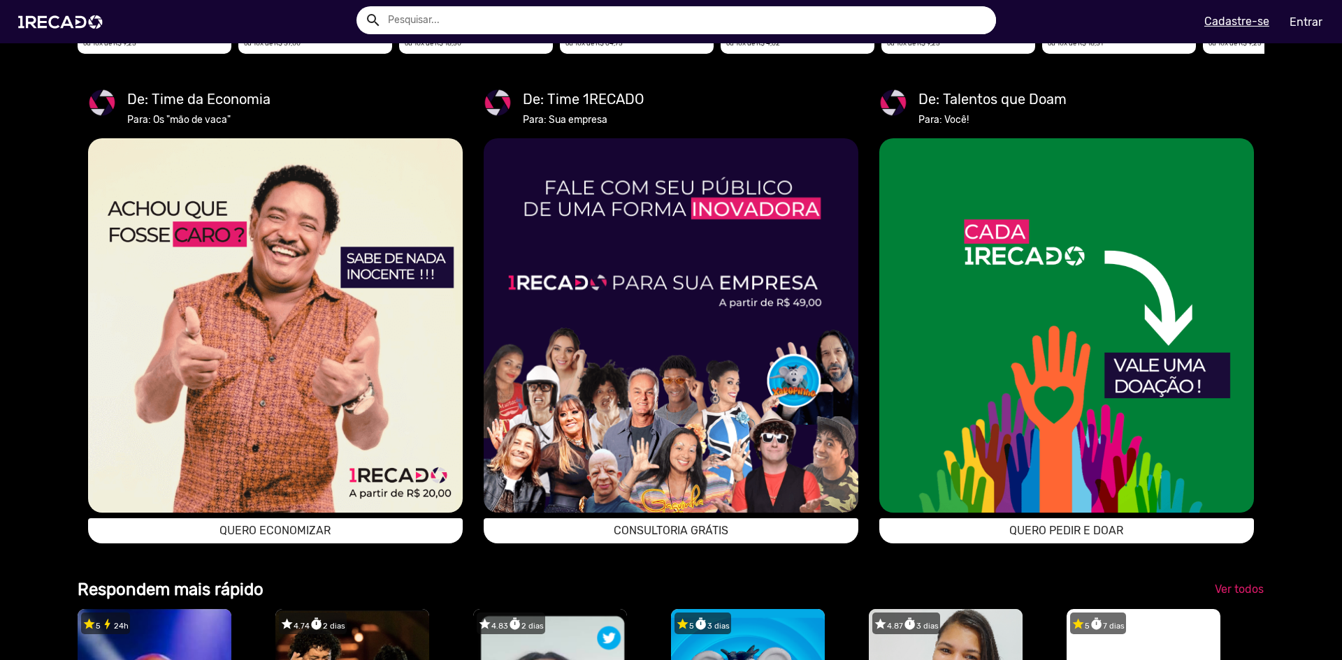
scroll to position [0, 3985]
